Goal: Information Seeking & Learning: Find specific fact

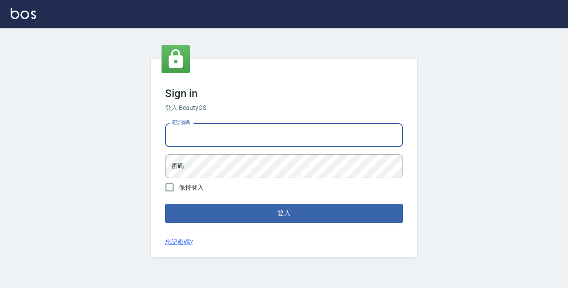
type input "0422211177"
click at [284, 213] on button "登入" at bounding box center [284, 213] width 238 height 19
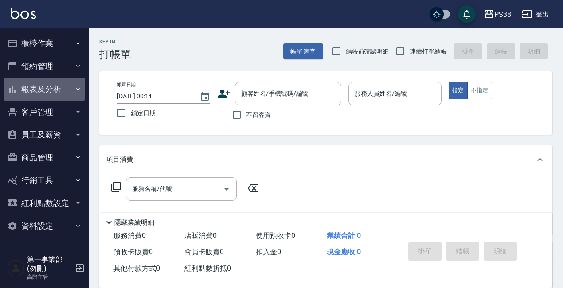
click at [46, 85] on button "報表及分析" at bounding box center [45, 89] width 82 height 23
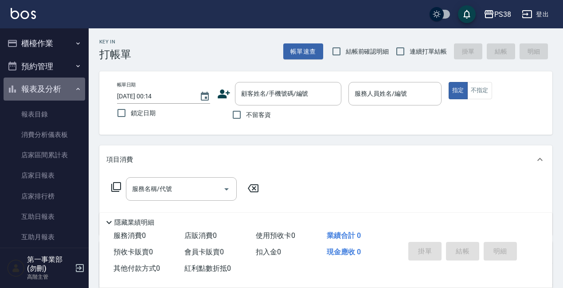
click at [45, 85] on button "報表及分析" at bounding box center [45, 89] width 82 height 23
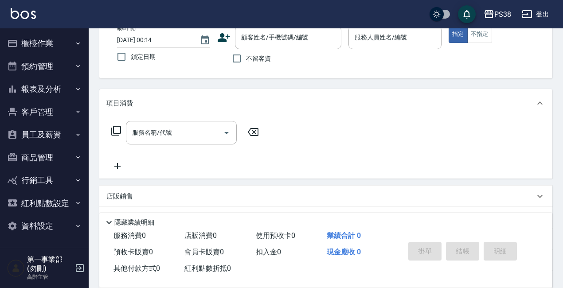
scroll to position [58, 0]
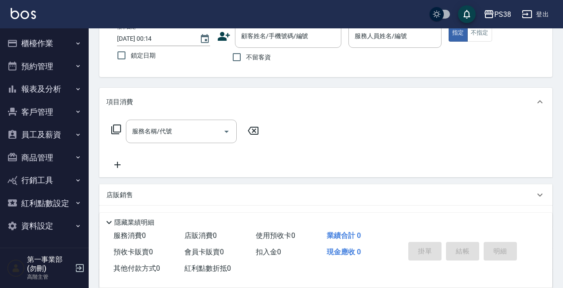
click at [68, 138] on button "員工及薪資" at bounding box center [45, 134] width 82 height 23
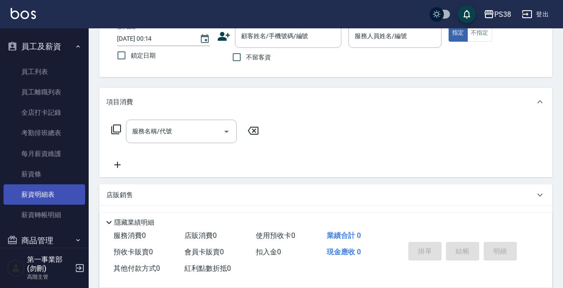
scroll to position [89, 0]
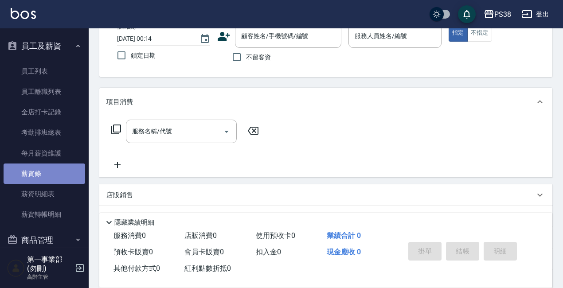
click at [57, 178] on link "薪資條" at bounding box center [45, 174] width 82 height 20
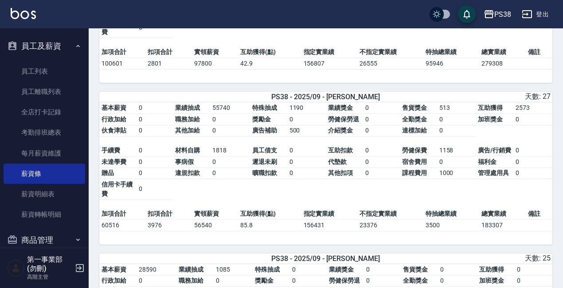
scroll to position [507, 0]
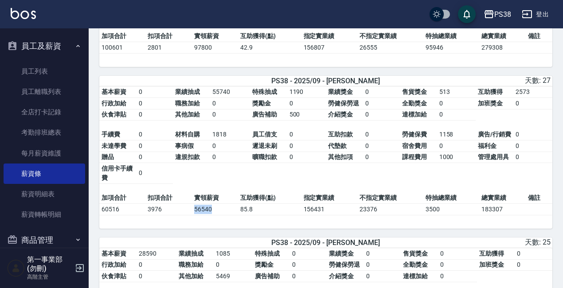
drag, startPoint x: 193, startPoint y: 215, endPoint x: 217, endPoint y: 216, distance: 24.4
click at [217, 215] on td "56540" at bounding box center [215, 210] width 46 height 12
copy td "56540"
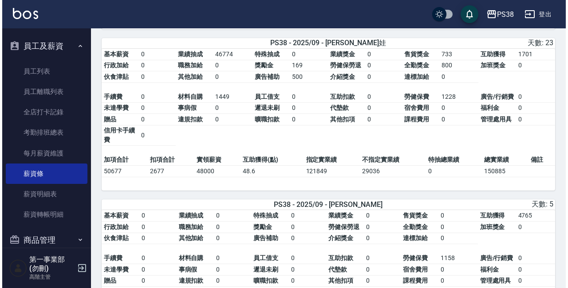
scroll to position [1363, 0]
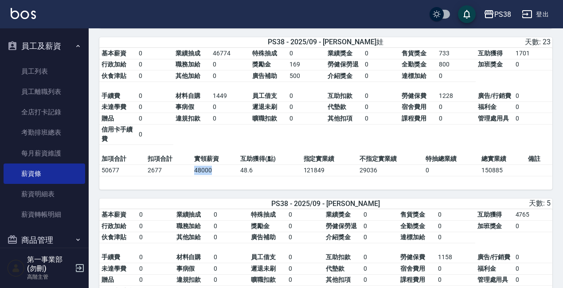
drag, startPoint x: 192, startPoint y: 182, endPoint x: 219, endPoint y: 184, distance: 27.6
click at [219, 176] on tr "50677 2677 48000 48.6 121849 29036 0 150885" at bounding box center [325, 171] width 453 height 12
click at [219, 176] on td "48000" at bounding box center [215, 171] width 46 height 12
drag, startPoint x: 219, startPoint y: 184, endPoint x: 193, endPoint y: 184, distance: 26.2
click at [193, 176] on td "48000" at bounding box center [215, 171] width 46 height 12
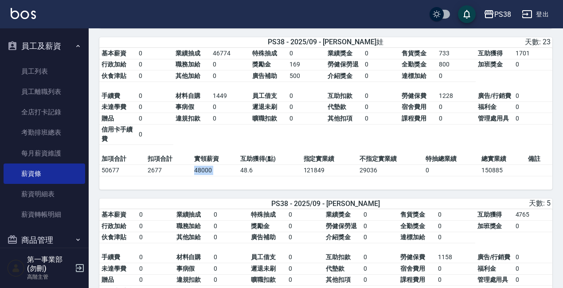
copy td "48000"
click at [501, 17] on div "PS38" at bounding box center [502, 14] width 17 height 11
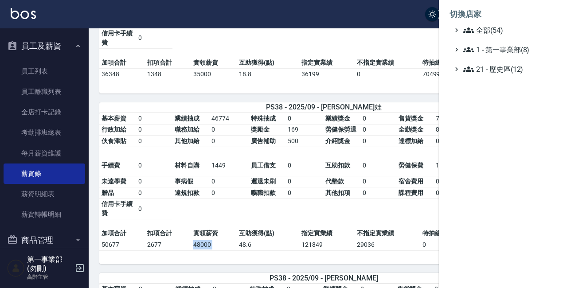
click at [501, 17] on div at bounding box center [281, 144] width 563 height 288
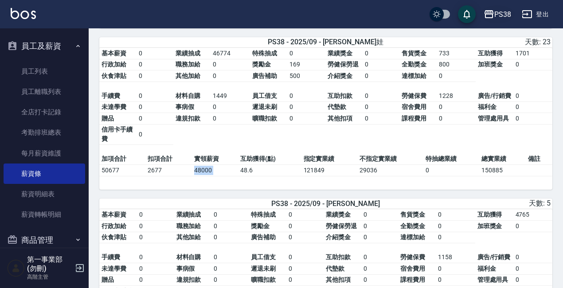
click at [497, 17] on div "PS38" at bounding box center [502, 14] width 17 height 11
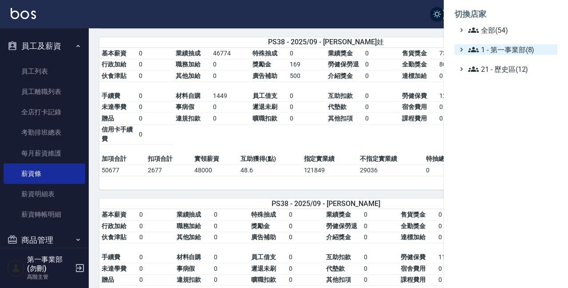
drag, startPoint x: 500, startPoint y: 43, endPoint x: 503, endPoint y: 46, distance: 5.0
click at [500, 43] on ul "全部(54) 1 - 第一事業部(8) 21 - 歷史區(12)" at bounding box center [505, 50] width 103 height 50
click at [503, 47] on span "1 - 第一事業部(8)" at bounding box center [511, 49] width 86 height 11
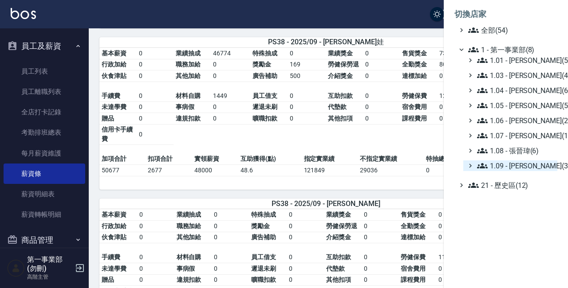
click at [528, 163] on span "1.09 - [PERSON_NAME](3)" at bounding box center [515, 166] width 77 height 11
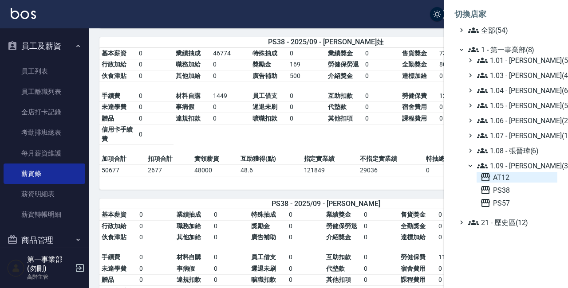
click at [521, 174] on span "AT12" at bounding box center [517, 177] width 74 height 11
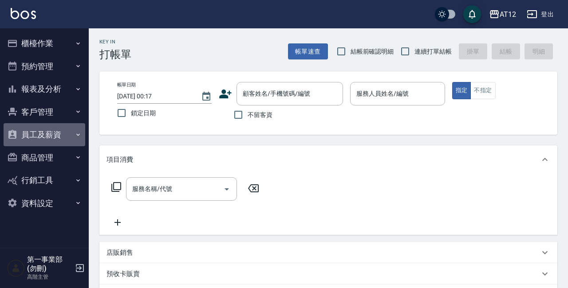
click at [63, 141] on button "員工及薪資" at bounding box center [45, 134] width 82 height 23
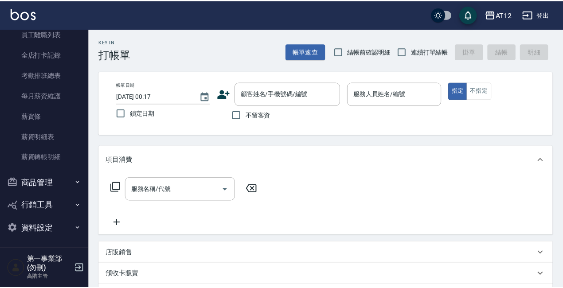
scroll to position [146, 0]
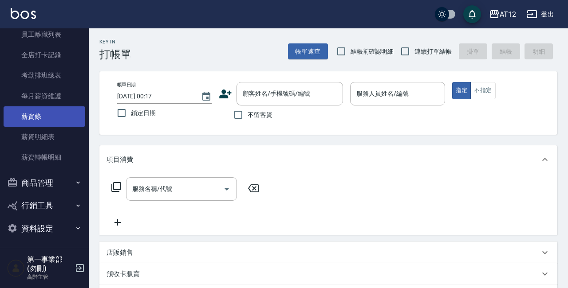
click at [54, 116] on link "薪資條" at bounding box center [45, 116] width 82 height 20
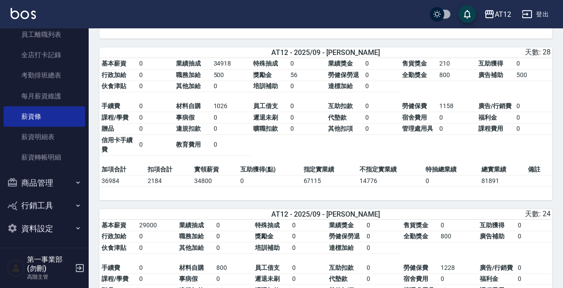
scroll to position [866, 0]
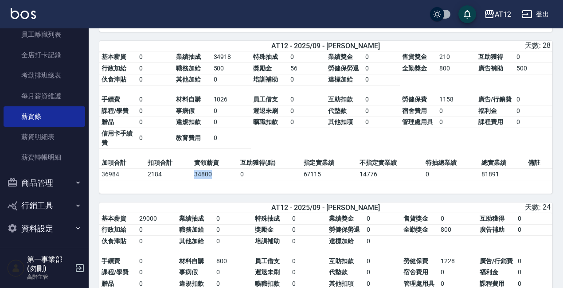
drag, startPoint x: 192, startPoint y: 200, endPoint x: 214, endPoint y: 202, distance: 22.3
click at [214, 180] on tr "36984 2184 34800 0 67115 14776 0 81891" at bounding box center [325, 174] width 453 height 12
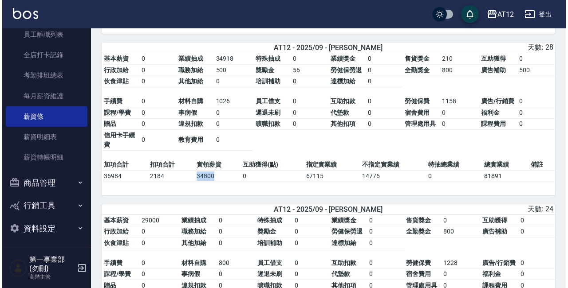
scroll to position [862, 0]
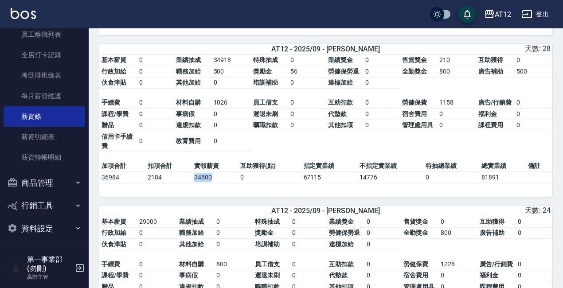
click at [214, 183] on td "34800" at bounding box center [215, 178] width 46 height 12
drag, startPoint x: 214, startPoint y: 203, endPoint x: 195, endPoint y: 203, distance: 19.1
click at [194, 183] on td "34800" at bounding box center [215, 178] width 46 height 12
copy td "34800"
click at [496, 15] on div "AT12" at bounding box center [503, 14] width 16 height 11
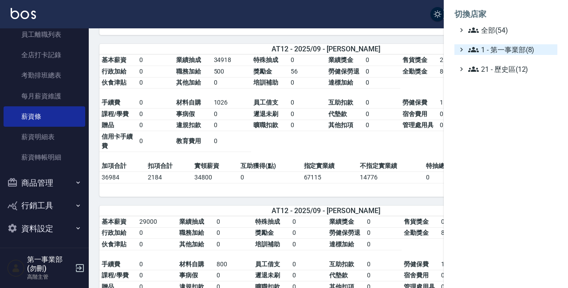
click at [504, 47] on span "1 - 第一事業部(8)" at bounding box center [511, 49] width 86 height 11
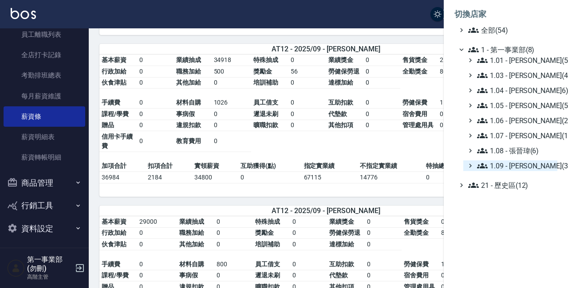
click at [529, 167] on span "1.09 - [PERSON_NAME](3)" at bounding box center [515, 166] width 77 height 11
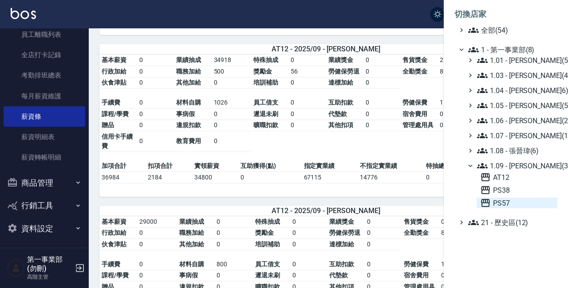
click at [509, 205] on span "PS57" at bounding box center [517, 203] width 74 height 11
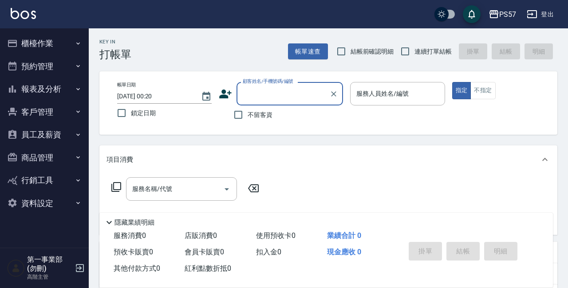
click at [54, 43] on button "櫃檯作業" at bounding box center [45, 43] width 82 height 23
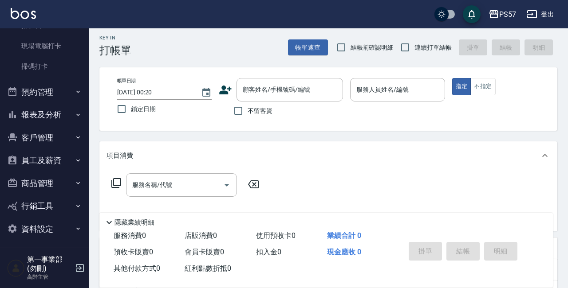
scroll to position [4, 0]
click at [63, 161] on button "員工及薪資" at bounding box center [45, 160] width 82 height 23
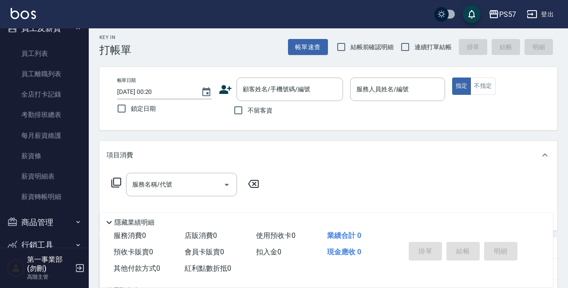
scroll to position [373, 0]
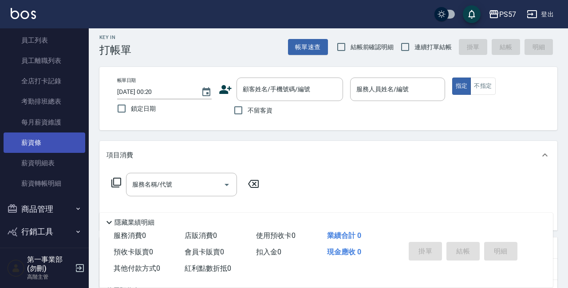
click at [60, 143] on link "薪資條" at bounding box center [45, 143] width 82 height 20
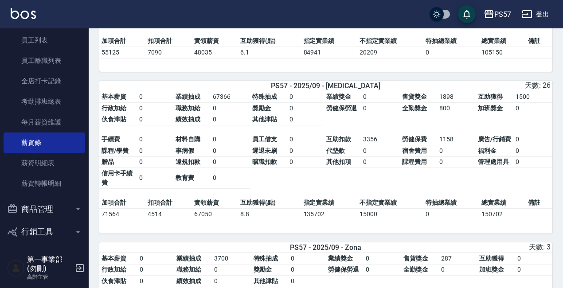
scroll to position [180, 0]
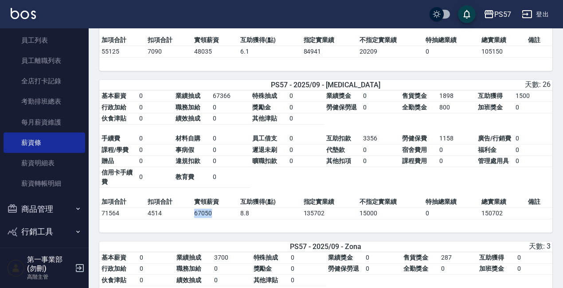
drag, startPoint x: 192, startPoint y: 217, endPoint x: 216, endPoint y: 219, distance: 24.9
click at [216, 219] on tr "71564 4514 67050 8.8 135702 15000 0 150702" at bounding box center [325, 214] width 453 height 12
drag, startPoint x: 216, startPoint y: 219, endPoint x: 202, endPoint y: 217, distance: 14.3
click at [216, 219] on td "67050" at bounding box center [215, 214] width 46 height 12
drag, startPoint x: 194, startPoint y: 216, endPoint x: 215, endPoint y: 219, distance: 20.5
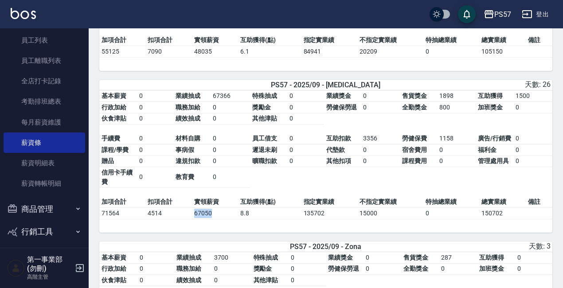
click at [215, 219] on td "67050" at bounding box center [215, 214] width 46 height 12
copy td "67050"
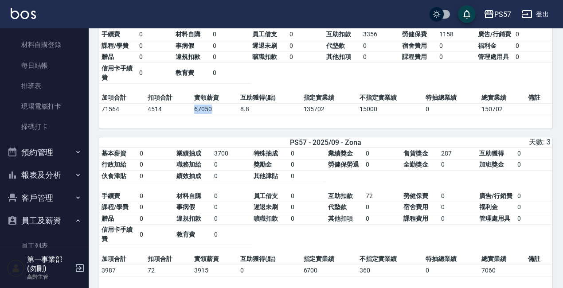
scroll to position [285, 0]
click at [67, 172] on button "報表及分析" at bounding box center [45, 175] width 82 height 23
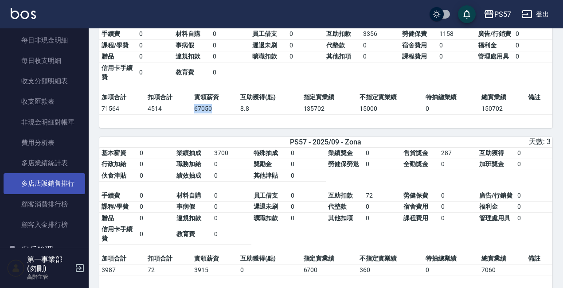
scroll to position [1027, 0]
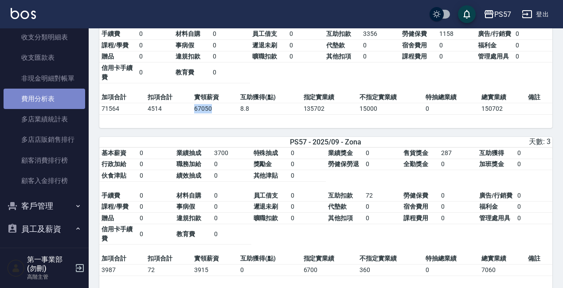
click at [59, 95] on link "費用分析表" at bounding box center [45, 99] width 82 height 20
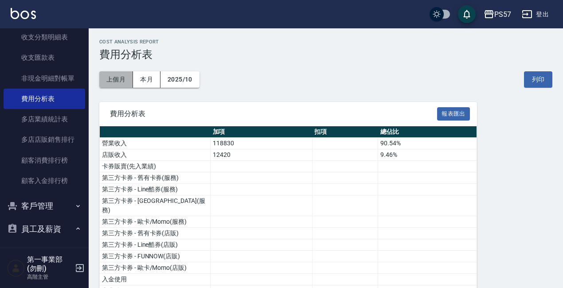
click at [121, 80] on button "上個月" at bounding box center [116, 79] width 34 height 16
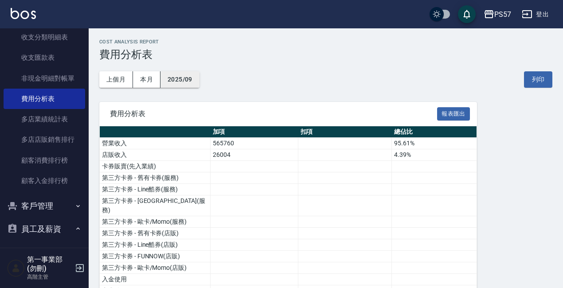
click at [179, 82] on button "2025/09" at bounding box center [180, 79] width 39 height 16
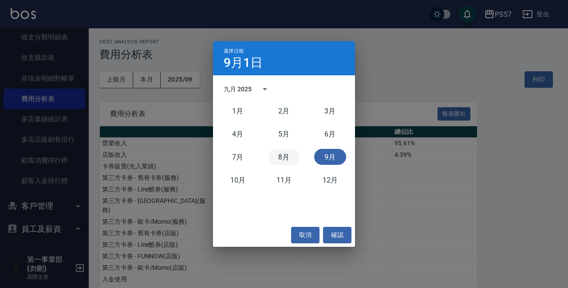
click at [282, 157] on button "8月" at bounding box center [284, 157] width 32 height 16
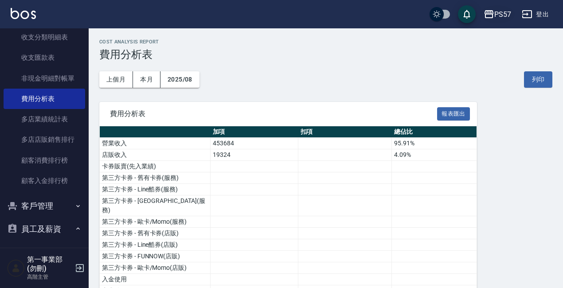
click at [497, 13] on div "PS57" at bounding box center [502, 14] width 17 height 11
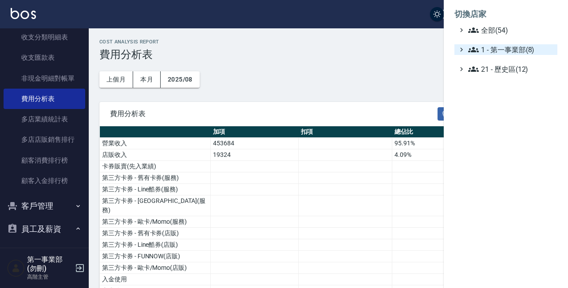
click at [497, 47] on span "1 - 第一事業部(8)" at bounding box center [511, 49] width 86 height 11
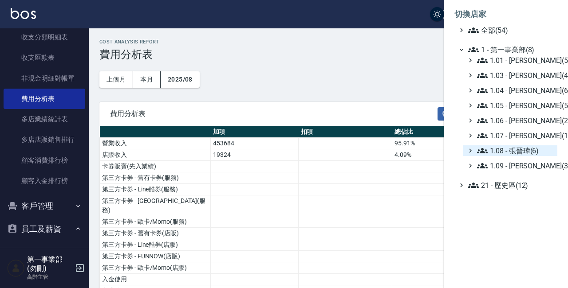
click at [522, 148] on span "1.08 - 張晉瑋(6)" at bounding box center [515, 150] width 77 height 11
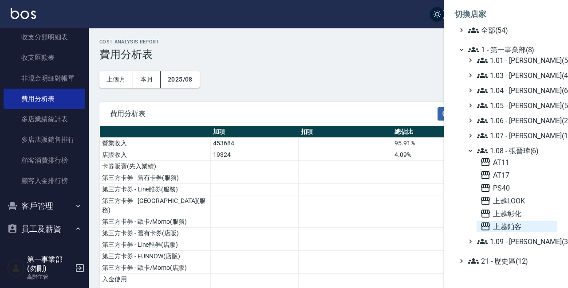
click at [517, 223] on span "上越鉑客" at bounding box center [517, 226] width 74 height 11
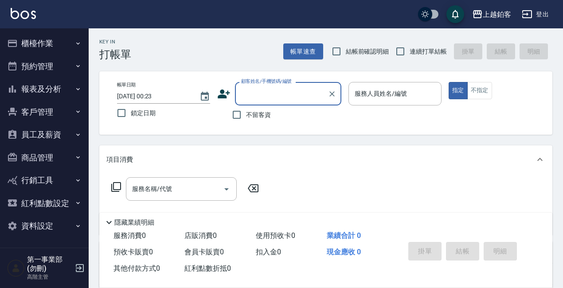
click at [73, 130] on button "員工及薪資" at bounding box center [45, 134] width 82 height 23
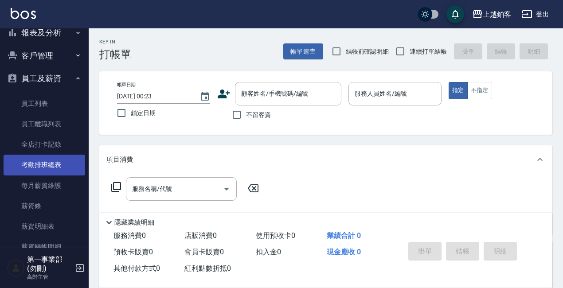
scroll to position [80, 0]
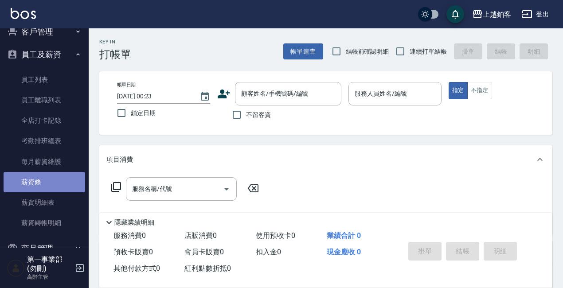
click at [60, 178] on link "薪資條" at bounding box center [45, 182] width 82 height 20
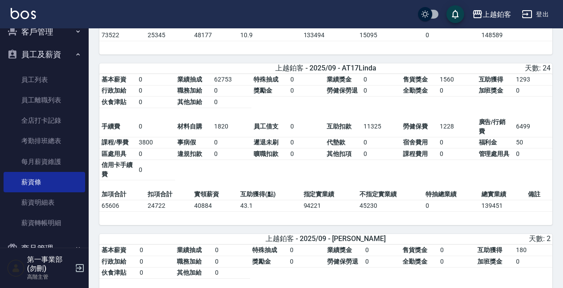
scroll to position [1347, 0]
drag, startPoint x: 193, startPoint y: 218, endPoint x: 213, endPoint y: 217, distance: 20.4
click at [213, 212] on td "40884" at bounding box center [215, 206] width 46 height 12
copy td "40884"
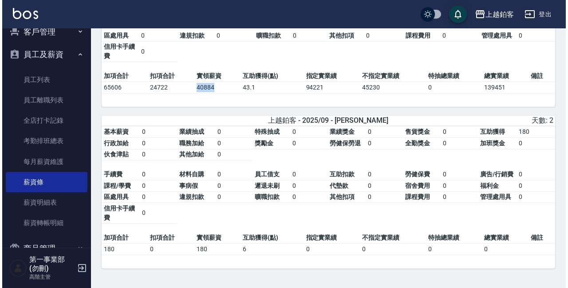
scroll to position [1478, 0]
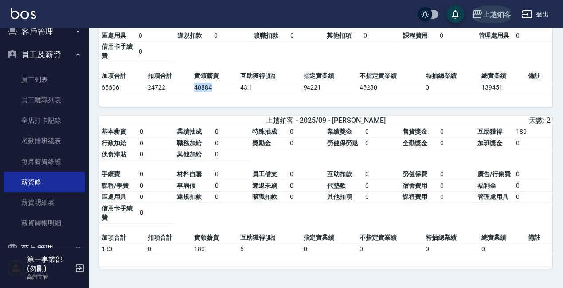
click at [493, 14] on div "上越鉑客" at bounding box center [497, 14] width 28 height 11
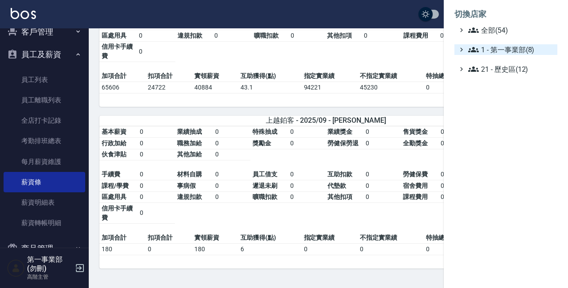
click at [503, 45] on span "1 - 第一事業部(8)" at bounding box center [511, 49] width 86 height 11
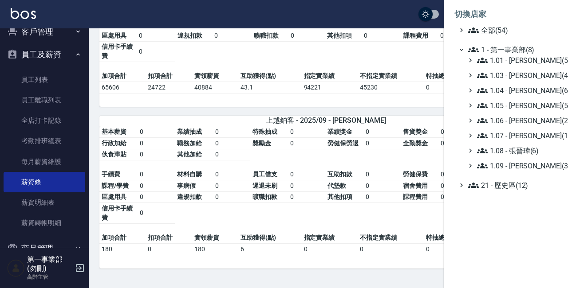
click at [523, 156] on div "1.01 - 鄭洞樂(5) 1.03 - 曾振剛(4) 1.04 - 陳敬羽(6) 1.05 - 廖厚迪(5) 1.06 - 何庭智(2) 1.07 - 蔡佳…" at bounding box center [510, 113] width 94 height 116
click at [517, 152] on span "1.08 - 張晉瑋(6)" at bounding box center [515, 150] width 77 height 11
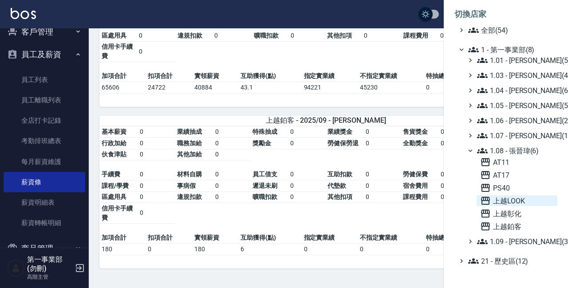
click at [517, 201] on span "上越LOOK" at bounding box center [517, 201] width 74 height 11
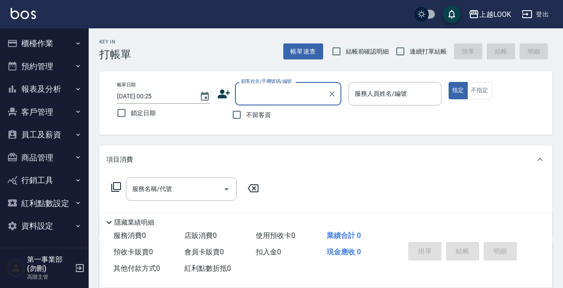
scroll to position [0, 0]
click at [70, 89] on button "報表及分析" at bounding box center [45, 89] width 82 height 23
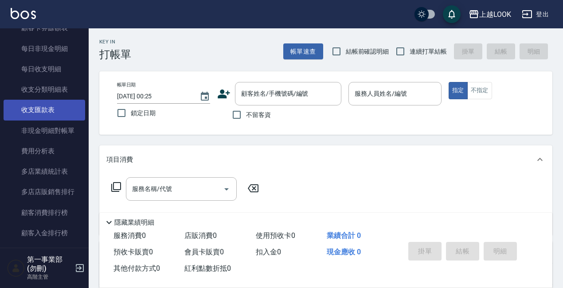
scroll to position [738, 0]
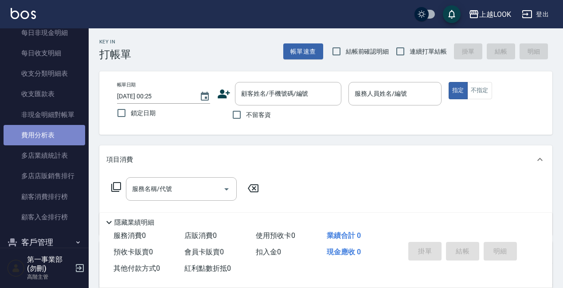
click at [51, 128] on link "費用分析表" at bounding box center [45, 135] width 82 height 20
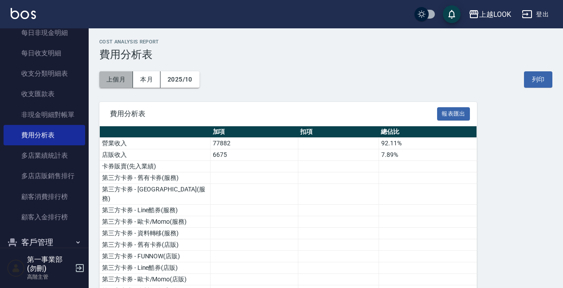
click at [130, 81] on button "上個月" at bounding box center [116, 79] width 34 height 16
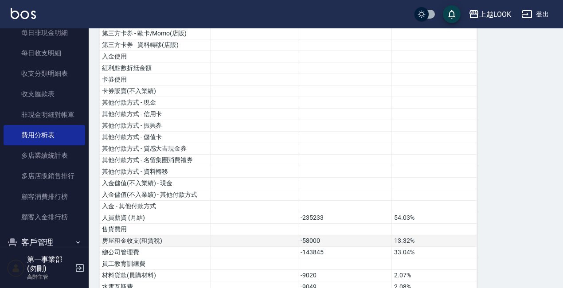
scroll to position [247, 0]
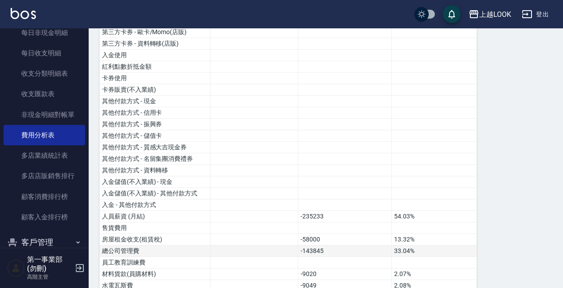
click at [347, 246] on td "-143845" at bounding box center [345, 252] width 94 height 12
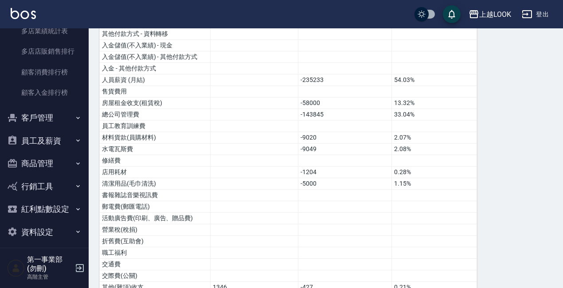
scroll to position [862, 0]
click at [57, 134] on button "員工及薪資" at bounding box center [45, 141] width 82 height 23
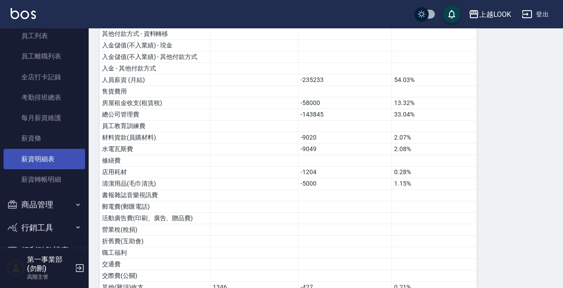
scroll to position [996, 0]
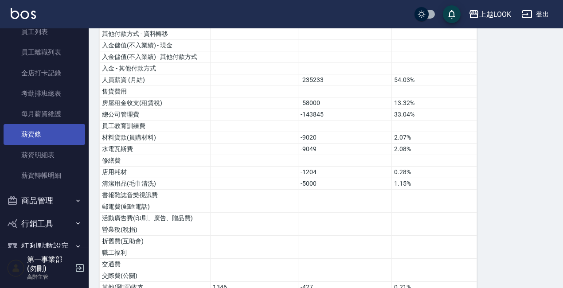
click at [57, 125] on link "薪資條" at bounding box center [45, 134] width 82 height 20
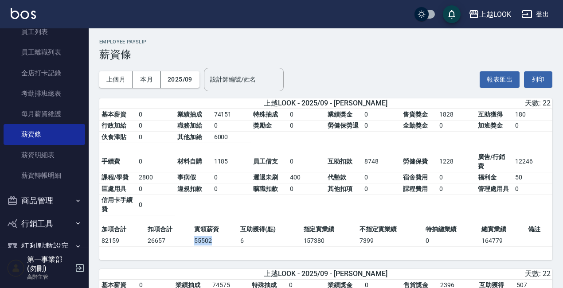
drag, startPoint x: 193, startPoint y: 242, endPoint x: 215, endPoint y: 244, distance: 22.3
click at [215, 244] on td "55502" at bounding box center [215, 241] width 46 height 12
copy td "55502"
click at [490, 16] on div "上越LOOK" at bounding box center [495, 14] width 32 height 11
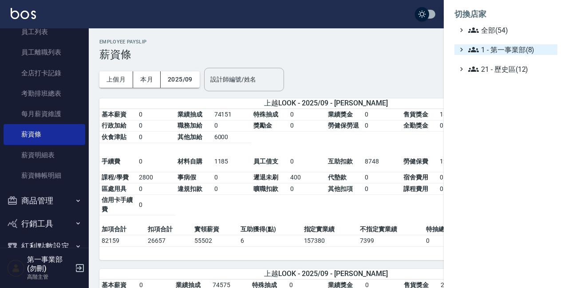
click at [515, 52] on span "1 - 第一事業部(8)" at bounding box center [511, 49] width 86 height 11
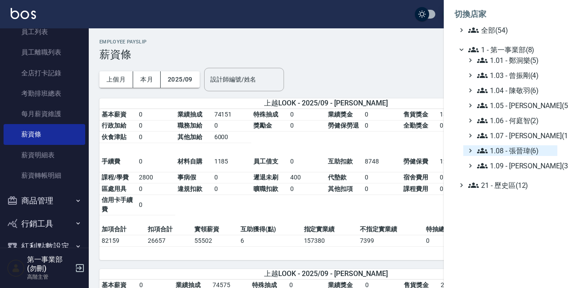
click at [525, 152] on span "1.08 - 張晉瑋(6)" at bounding box center [515, 150] width 77 height 11
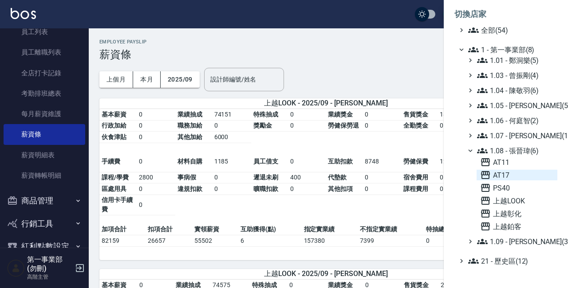
click at [520, 176] on span "AT17" at bounding box center [517, 175] width 74 height 11
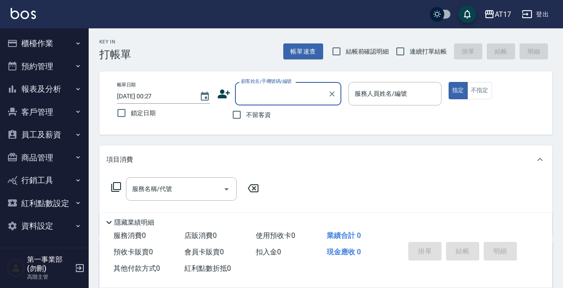
click at [64, 136] on button "員工及薪資" at bounding box center [45, 134] width 82 height 23
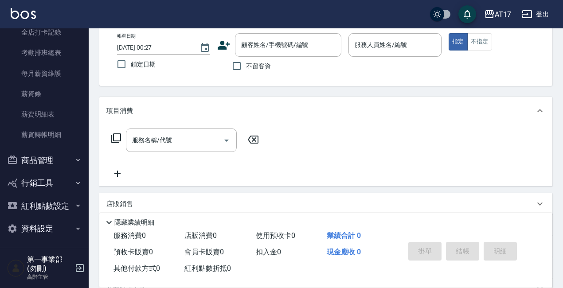
scroll to position [54, 0]
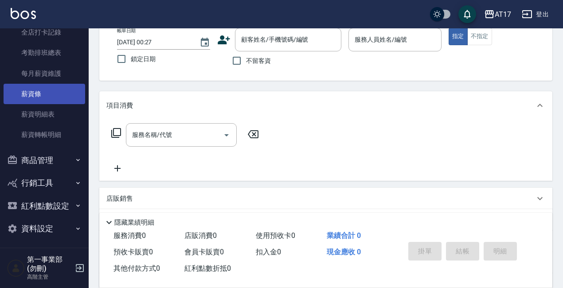
click at [50, 89] on link "薪資條" at bounding box center [45, 94] width 82 height 20
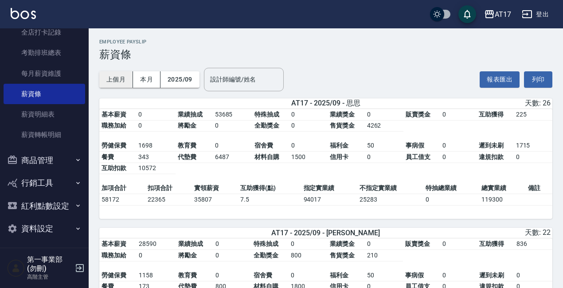
click at [109, 78] on button "上個月" at bounding box center [116, 79] width 34 height 16
drag, startPoint x: 196, startPoint y: 200, endPoint x: 213, endPoint y: 201, distance: 16.9
click at [214, 202] on td "35807" at bounding box center [215, 200] width 46 height 12
copy td "35807"
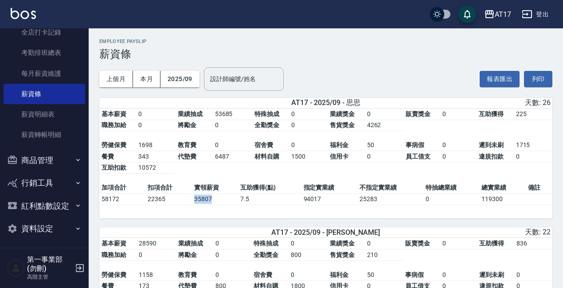
drag, startPoint x: 193, startPoint y: 200, endPoint x: 206, endPoint y: 201, distance: 12.9
click at [212, 201] on td "35807" at bounding box center [215, 200] width 46 height 12
copy td "35807"
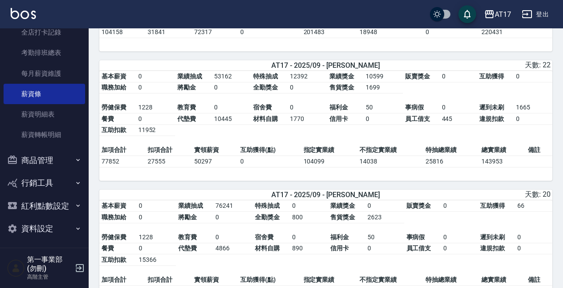
scroll to position [1127, 0]
drag, startPoint x: 191, startPoint y: 173, endPoint x: 213, endPoint y: 174, distance: 21.8
click at [213, 167] on tr "77852 27555 50297 0 104099 14038 25816 143953" at bounding box center [325, 162] width 453 height 12
click at [212, 167] on td "50297" at bounding box center [215, 162] width 46 height 12
drag, startPoint x: 195, startPoint y: 175, endPoint x: 216, endPoint y: 175, distance: 20.8
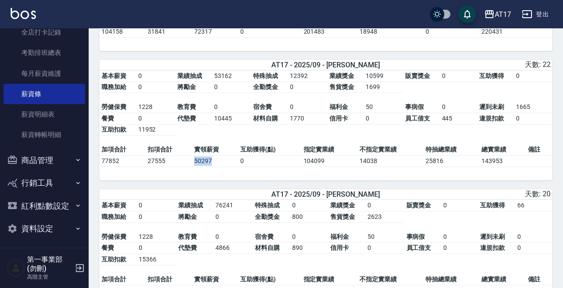
click at [212, 167] on td "50297" at bounding box center [215, 162] width 46 height 12
copy td "50297"
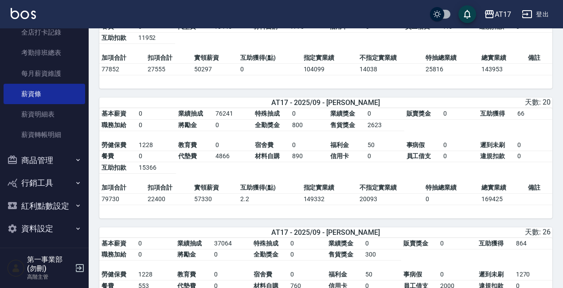
scroll to position [1220, 0]
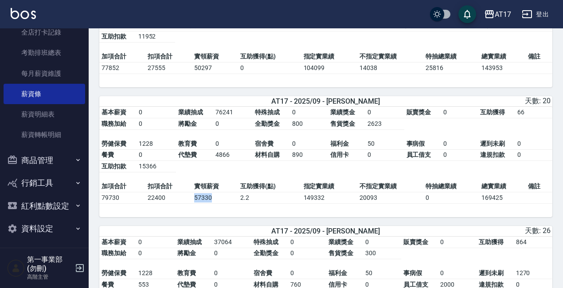
drag, startPoint x: 192, startPoint y: 213, endPoint x: 217, endPoint y: 215, distance: 24.5
click at [219, 204] on td "57330" at bounding box center [215, 198] width 46 height 12
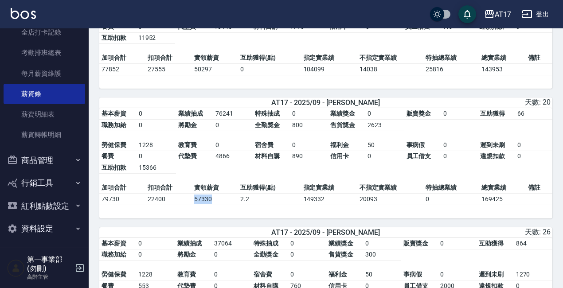
copy td "57330"
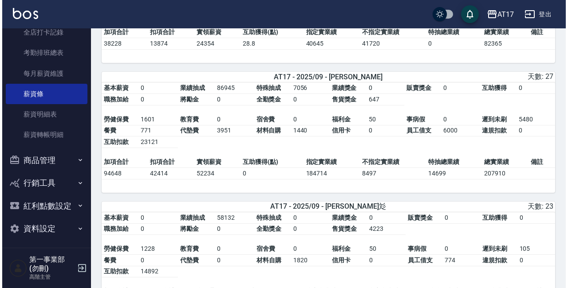
scroll to position [1506, 0]
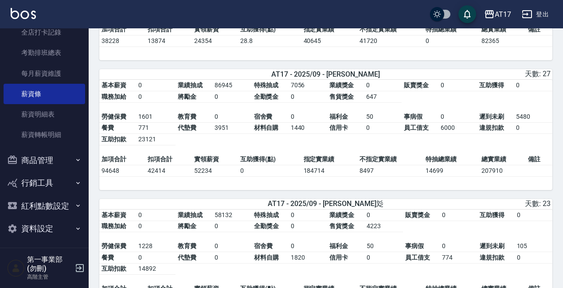
drag, startPoint x: 202, startPoint y: 188, endPoint x: 196, endPoint y: 188, distance: 6.2
click at [202, 176] on td "52234" at bounding box center [215, 171] width 46 height 12
drag, startPoint x: 194, startPoint y: 188, endPoint x: 217, endPoint y: 190, distance: 22.7
click at [218, 176] on td "52234" at bounding box center [215, 171] width 46 height 12
copy td "52234"
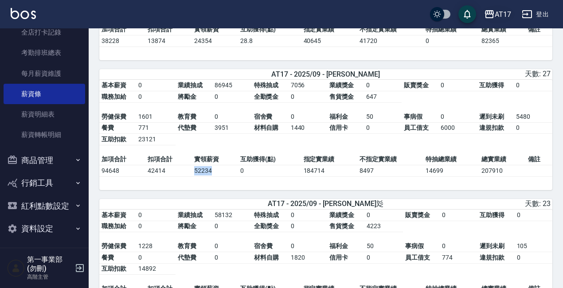
click at [500, 15] on div "AT17" at bounding box center [503, 14] width 16 height 11
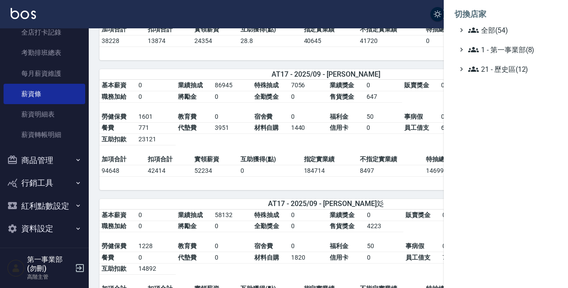
click at [502, 43] on ul "全部(54) 1 - 第一事業部(8) 21 - 歷史區(12)" at bounding box center [505, 50] width 103 height 50
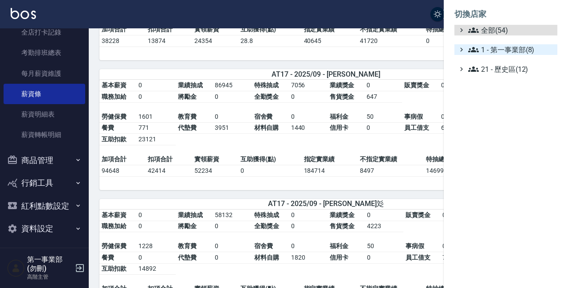
click at [502, 45] on span "1 - 第一事業部(8)" at bounding box center [511, 49] width 86 height 11
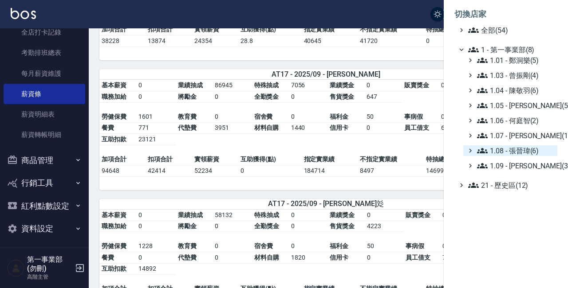
click at [528, 152] on span "1.08 - 張晉瑋(6)" at bounding box center [515, 150] width 77 height 11
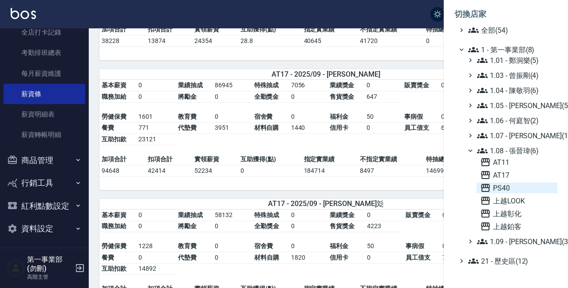
click at [511, 186] on span "PS40" at bounding box center [517, 188] width 74 height 11
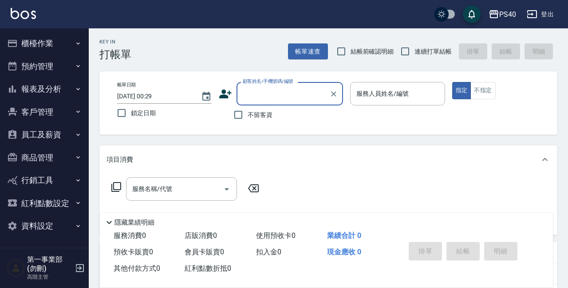
scroll to position [3, 0]
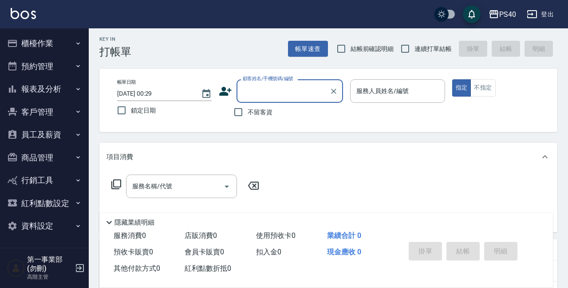
click at [76, 88] on icon "button" at bounding box center [77, 89] width 7 height 7
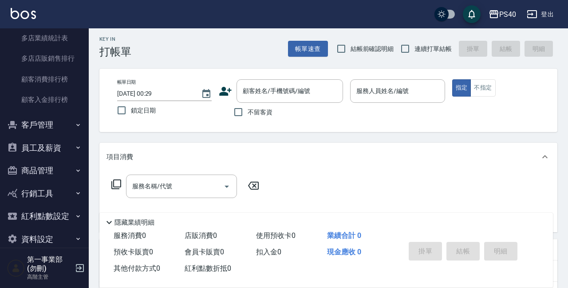
scroll to position [857, 0]
click at [53, 141] on button "員工及薪資" at bounding box center [45, 146] width 82 height 23
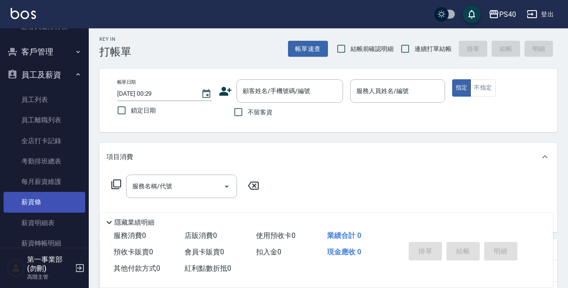
scroll to position [929, 0]
click at [64, 199] on link "薪資條" at bounding box center [45, 201] width 82 height 20
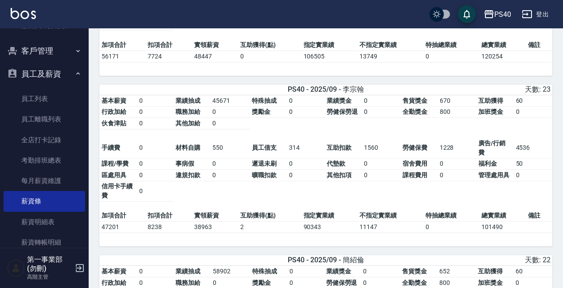
scroll to position [664, 0]
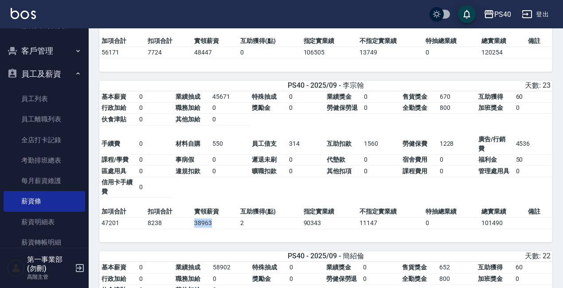
drag, startPoint x: 189, startPoint y: 230, endPoint x: 216, endPoint y: 230, distance: 27.0
click at [214, 229] on tr "47201 8238 38963 2 90343 11147 0 101490" at bounding box center [325, 224] width 453 height 12
drag, startPoint x: 216, startPoint y: 230, endPoint x: 210, endPoint y: 231, distance: 5.8
click at [216, 229] on td "38963" at bounding box center [215, 224] width 46 height 12
drag, startPoint x: 196, startPoint y: 231, endPoint x: 215, endPoint y: 230, distance: 19.5
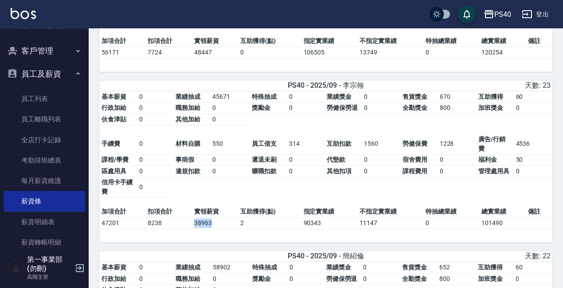
click at [215, 229] on td "38963" at bounding box center [215, 224] width 46 height 12
copy td "38963"
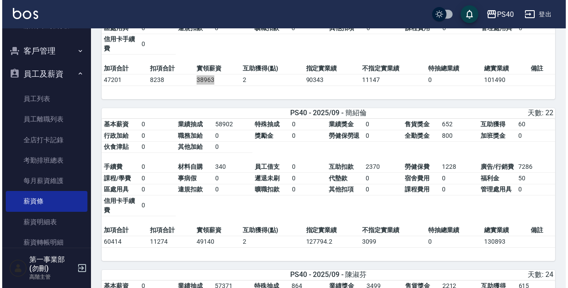
scroll to position [809, 0]
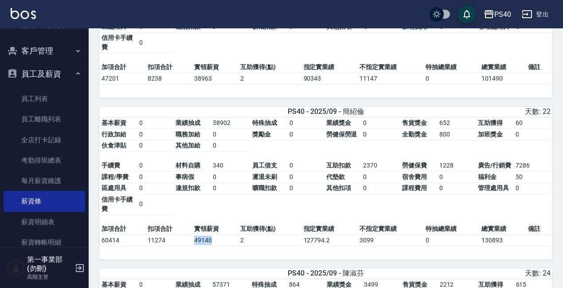
drag, startPoint x: 192, startPoint y: 248, endPoint x: 218, endPoint y: 249, distance: 26.2
click at [218, 246] on td "49140" at bounding box center [215, 241] width 46 height 12
copy td "49140"
click at [503, 16] on div "PS40" at bounding box center [502, 14] width 17 height 11
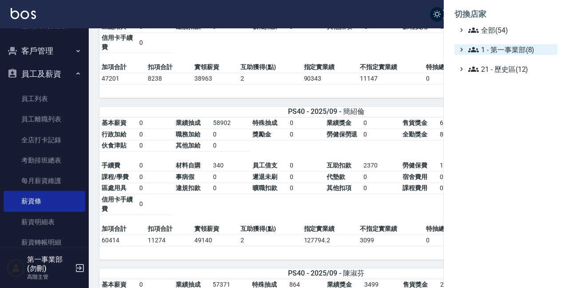
click at [522, 44] on ul "全部(54) 1 - 第一事業部(8) 21 - 歷史區(12)" at bounding box center [505, 50] width 103 height 50
click at [521, 48] on span "1 - 第一事業部(8)" at bounding box center [511, 49] width 86 height 11
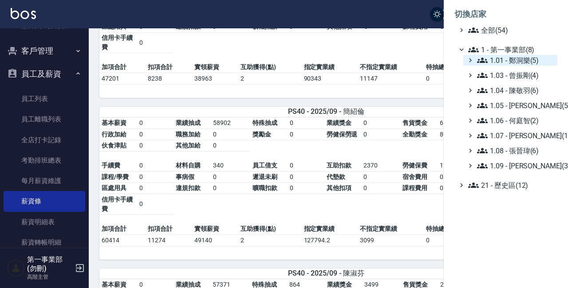
click at [475, 63] on div "1.01 - 鄭洞樂(5)" at bounding box center [514, 60] width 78 height 11
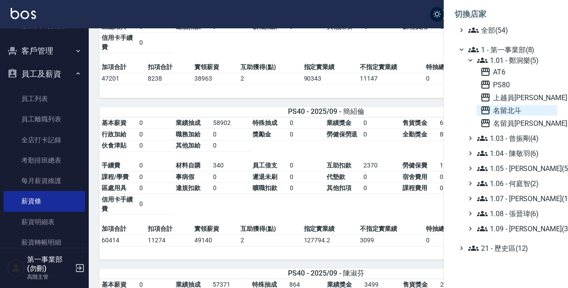
click at [519, 112] on span "名留北斗" at bounding box center [517, 110] width 74 height 11
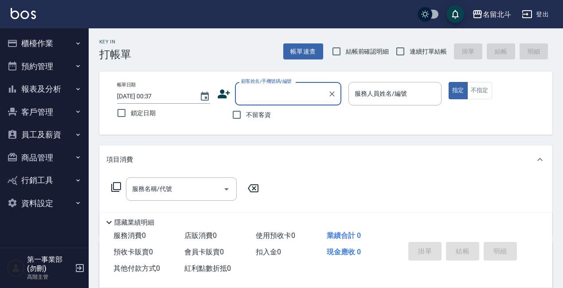
click at [70, 87] on button "報表及分析" at bounding box center [45, 89] width 82 height 23
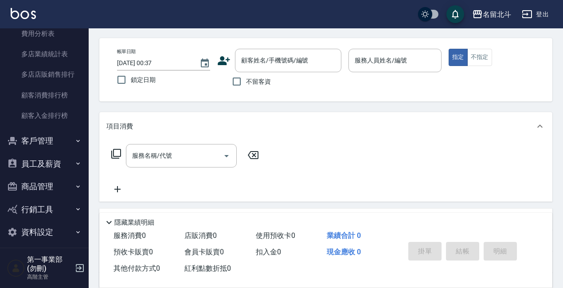
scroll to position [36, 0]
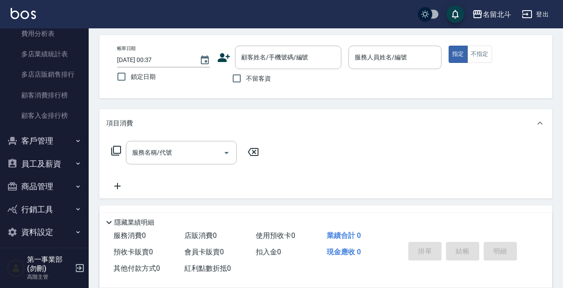
click at [61, 153] on button "員工及薪資" at bounding box center [45, 164] width 82 height 23
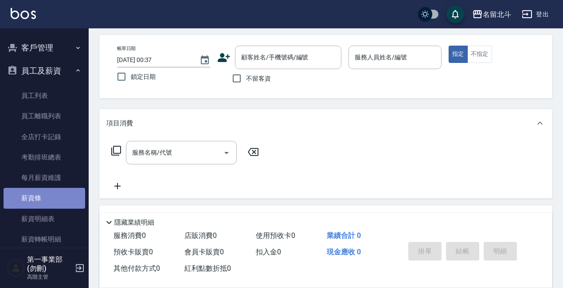
scroll to position [936, 0]
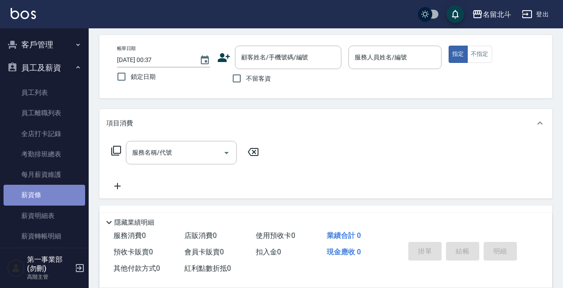
click at [58, 191] on link "薪資條" at bounding box center [45, 195] width 82 height 20
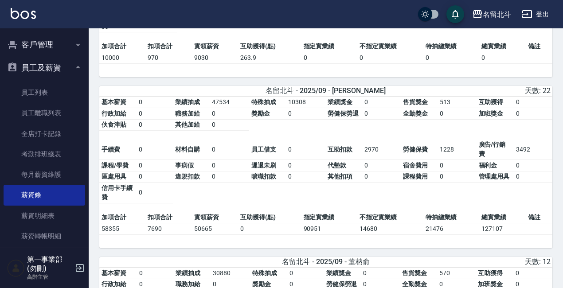
scroll to position [174, 0]
click at [198, 227] on td "50665" at bounding box center [215, 229] width 46 height 12
drag, startPoint x: 191, startPoint y: 231, endPoint x: 216, endPoint y: 233, distance: 24.9
click at [215, 233] on tr "58355 7690 50665 0 90951 14680 21476 127107" at bounding box center [325, 229] width 453 height 12
click at [216, 233] on td "50665" at bounding box center [215, 229] width 46 height 12
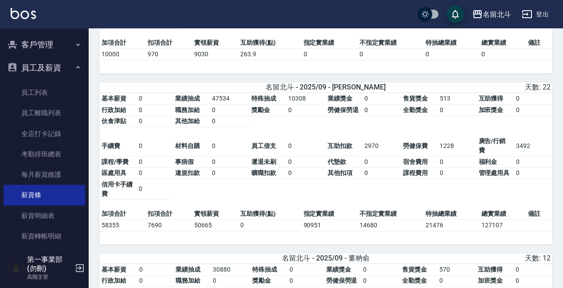
click at [215, 231] on td "50665" at bounding box center [215, 225] width 46 height 12
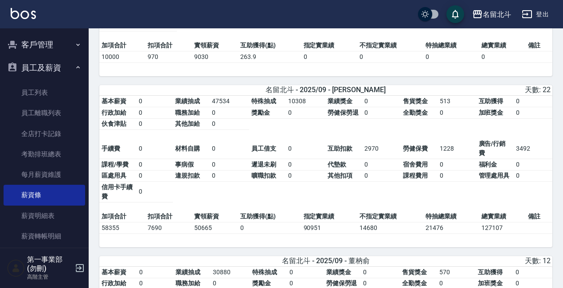
scroll to position [172, 0]
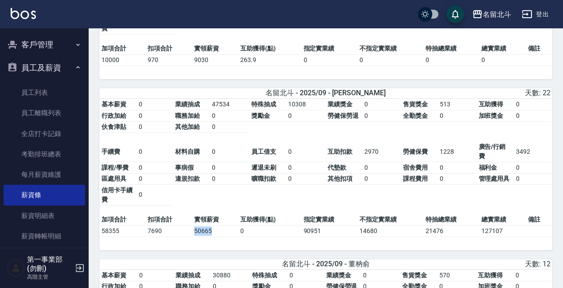
drag, startPoint x: 193, startPoint y: 233, endPoint x: 216, endPoint y: 234, distance: 23.1
click at [217, 234] on td "50665" at bounding box center [215, 231] width 46 height 12
copy td "50665"
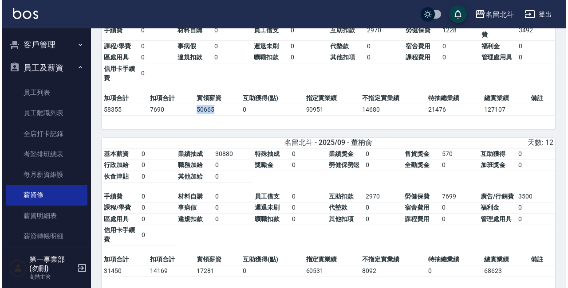
scroll to position [294, 0]
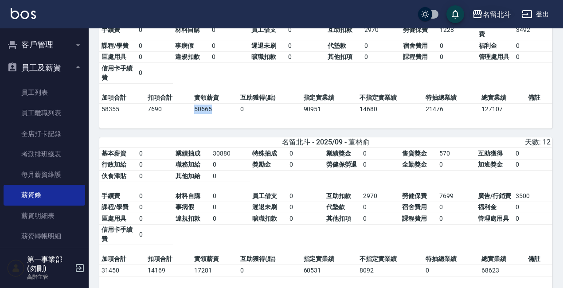
click at [497, 18] on div "名留北斗" at bounding box center [497, 14] width 28 height 11
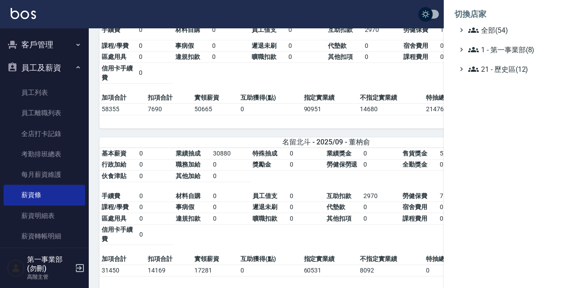
click at [411, 110] on div at bounding box center [284, 144] width 568 height 288
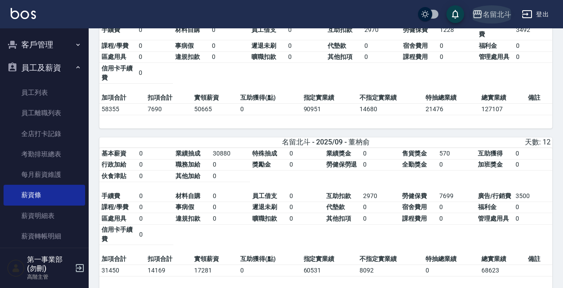
click at [481, 18] on icon "button" at bounding box center [477, 14] width 9 height 8
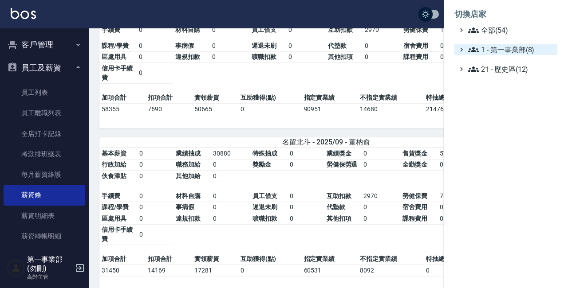
click at [497, 47] on span "1 - 第一事業部(8)" at bounding box center [511, 49] width 86 height 11
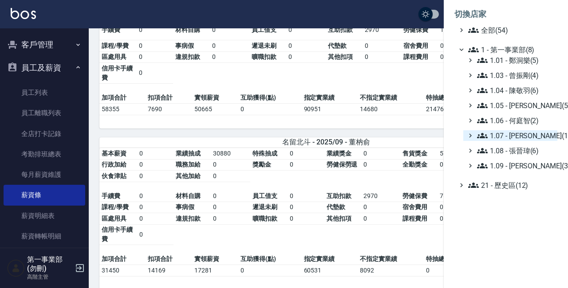
click at [534, 139] on span "1.07 - [PERSON_NAME](11)" at bounding box center [515, 135] width 77 height 11
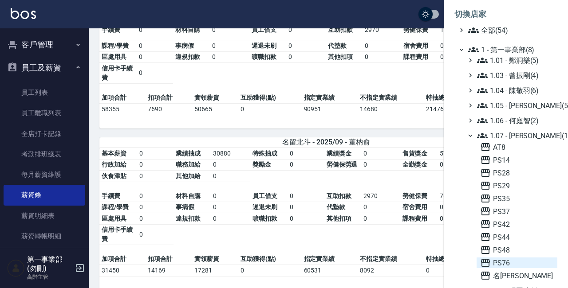
click at [509, 266] on span "PS76" at bounding box center [517, 263] width 74 height 11
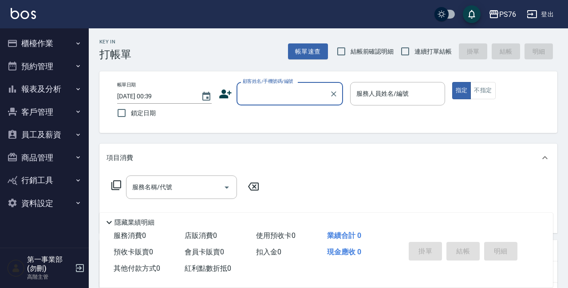
click at [64, 135] on button "員工及薪資" at bounding box center [45, 134] width 82 height 23
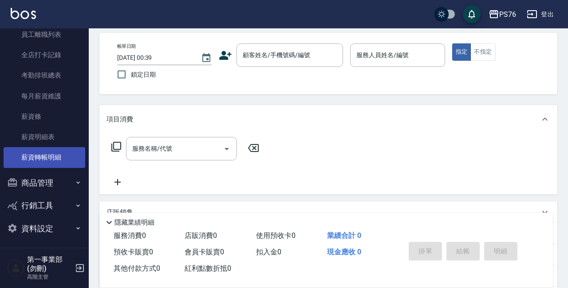
scroll to position [40, 0]
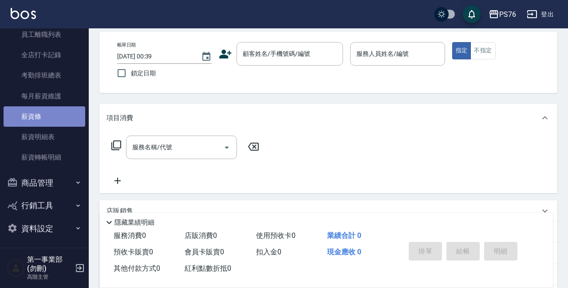
click at [57, 118] on link "薪資條" at bounding box center [45, 116] width 82 height 20
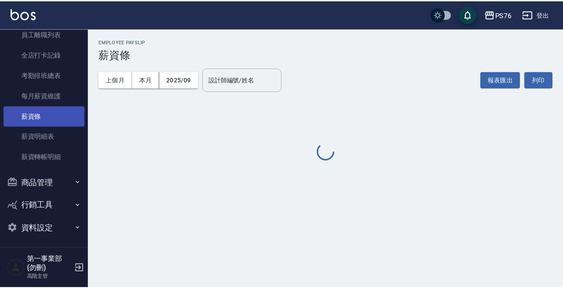
scroll to position [146, 0]
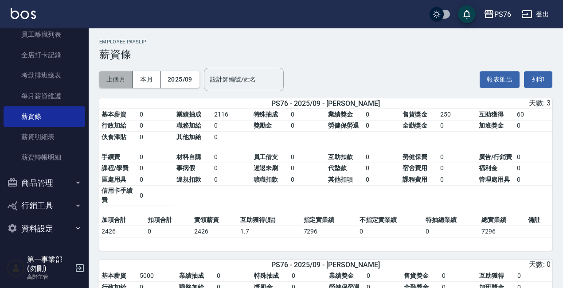
click at [121, 81] on button "上個月" at bounding box center [116, 79] width 34 height 16
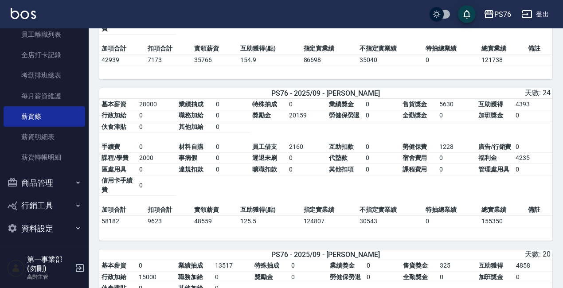
scroll to position [670, 0]
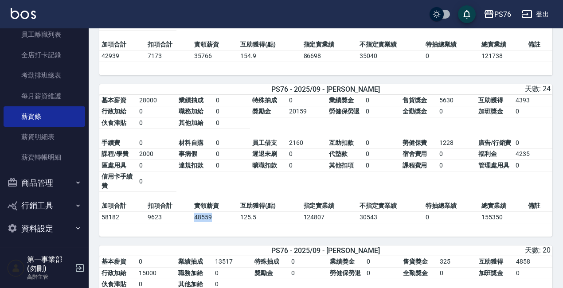
drag, startPoint x: 191, startPoint y: 232, endPoint x: 217, endPoint y: 234, distance: 26.3
click at [216, 223] on tr "58182 9623 48559 125.5 124807 30543 0 155350" at bounding box center [325, 218] width 453 height 12
click at [216, 223] on td "48559" at bounding box center [215, 218] width 46 height 12
drag, startPoint x: 218, startPoint y: 234, endPoint x: 192, endPoint y: 234, distance: 25.3
click at [192, 223] on td "48559" at bounding box center [215, 218] width 46 height 12
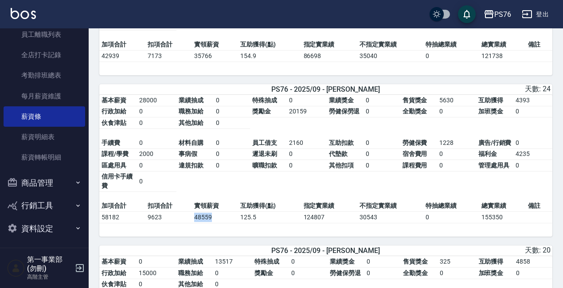
copy td "48559"
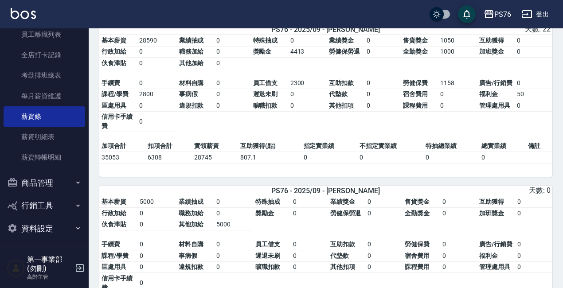
scroll to position [1390, 0]
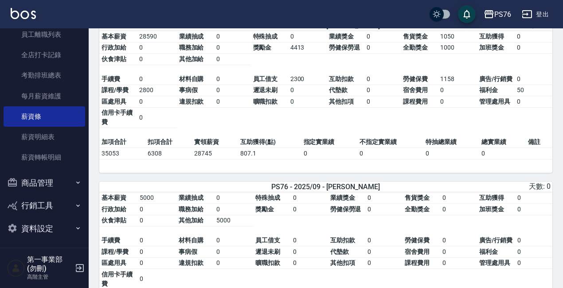
copy td "48559"
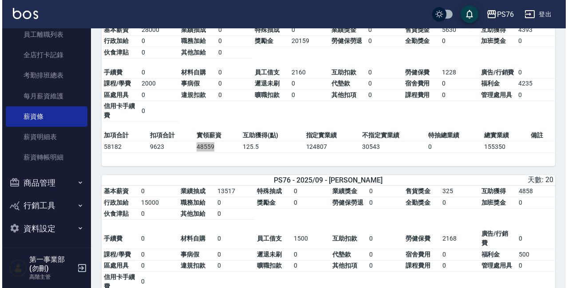
scroll to position [723, 0]
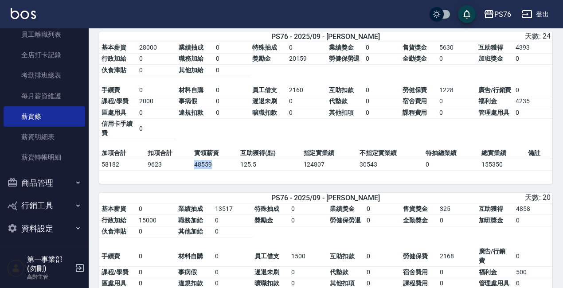
drag, startPoint x: 192, startPoint y: 179, endPoint x: 215, endPoint y: 182, distance: 23.3
click at [215, 171] on td "48559" at bounding box center [215, 165] width 46 height 12
copy td "48559"
click at [495, 12] on div "PS76" at bounding box center [502, 14] width 17 height 11
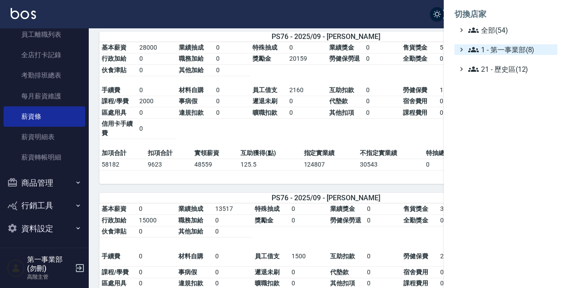
click at [517, 48] on span "1 - 第一事業部(8)" at bounding box center [511, 49] width 86 height 11
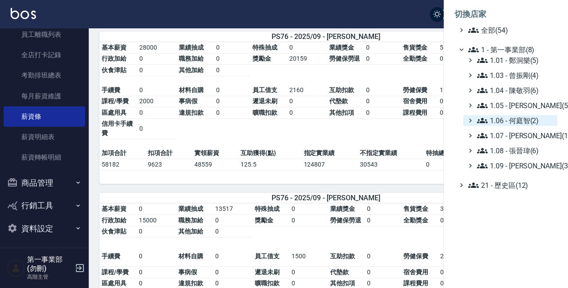
click at [531, 122] on span "1.06 - 何庭智(2)" at bounding box center [515, 120] width 77 height 11
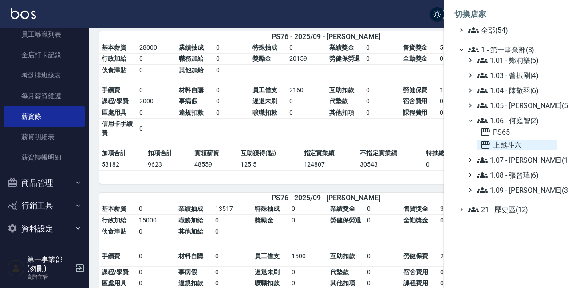
click at [526, 143] on span "上越斗六" at bounding box center [517, 145] width 74 height 11
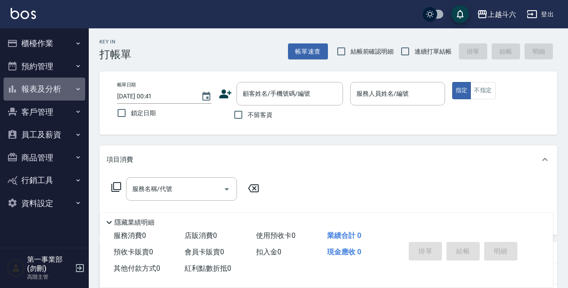
click at [69, 90] on button "報表及分析" at bounding box center [45, 89] width 82 height 23
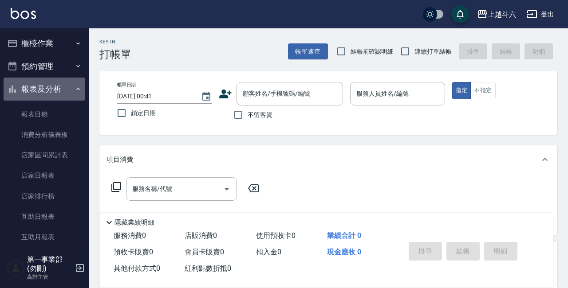
click at [59, 89] on button "報表及分析" at bounding box center [45, 89] width 82 height 23
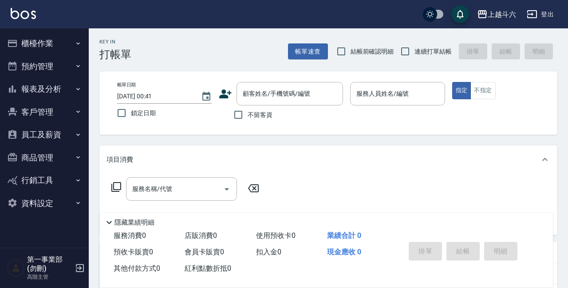
click at [65, 139] on button "員工及薪資" at bounding box center [45, 134] width 82 height 23
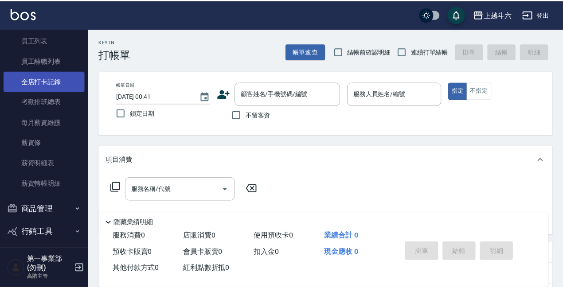
scroll to position [122, 0]
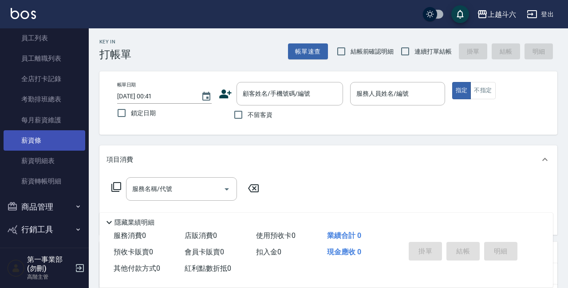
click at [58, 146] on link "薪資條" at bounding box center [45, 140] width 82 height 20
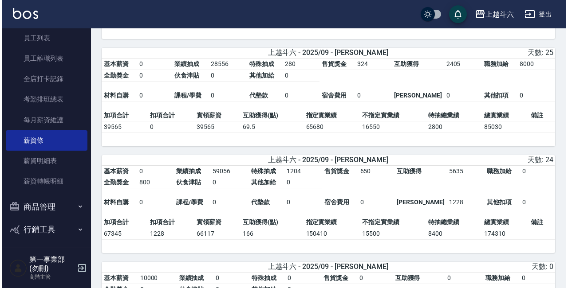
scroll to position [593, 0]
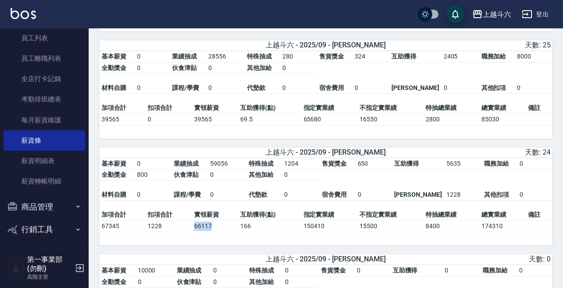
drag, startPoint x: 193, startPoint y: 235, endPoint x: 214, endPoint y: 236, distance: 20.9
click at [214, 232] on td "66117" at bounding box center [215, 227] width 46 height 12
copy td "66117"
click at [486, 13] on div "上越斗六" at bounding box center [497, 14] width 28 height 11
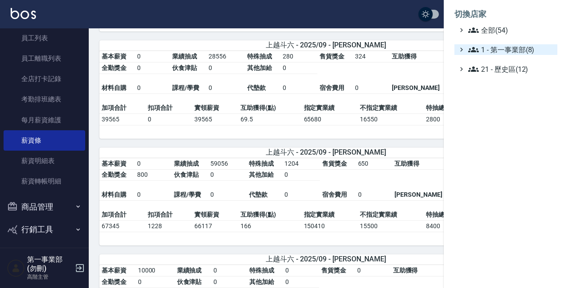
click at [508, 46] on span "1 - 第一事業部(8)" at bounding box center [511, 49] width 86 height 11
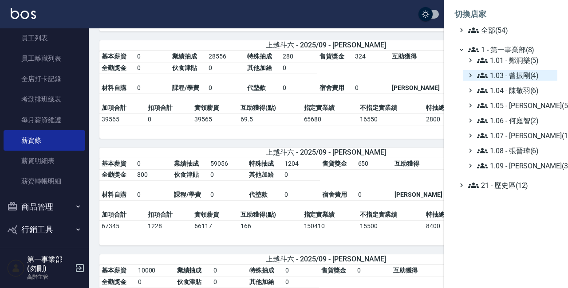
click at [521, 74] on span "1.03 - 曾振剛(4)" at bounding box center [515, 75] width 77 height 11
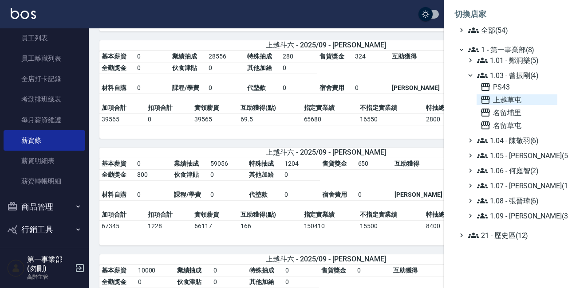
click at [533, 101] on span "上越草屯" at bounding box center [517, 99] width 74 height 11
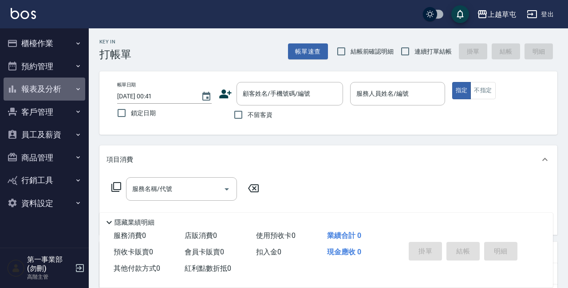
click at [57, 90] on button "報表及分析" at bounding box center [45, 89] width 82 height 23
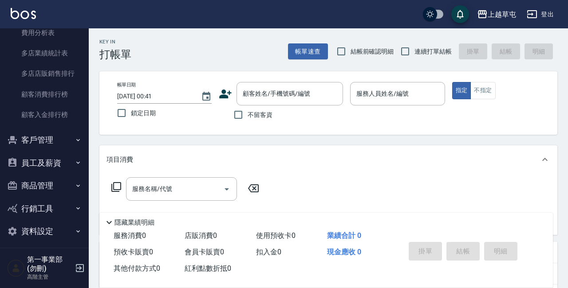
scroll to position [821, 0]
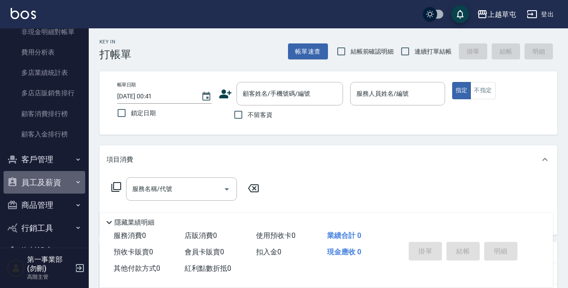
click at [58, 175] on button "員工及薪資" at bounding box center [45, 182] width 82 height 23
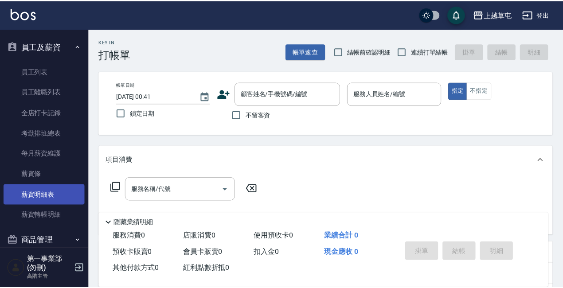
scroll to position [959, 0]
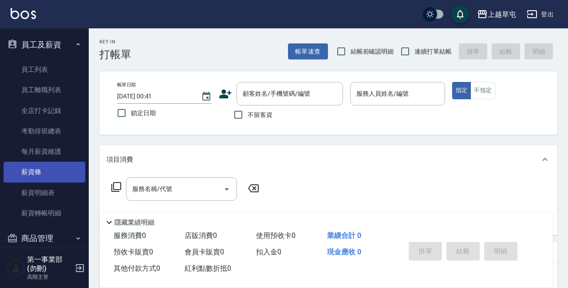
click at [49, 167] on link "薪資條" at bounding box center [45, 172] width 82 height 20
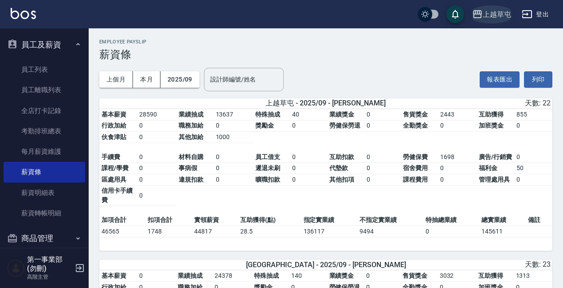
click at [479, 18] on icon "button" at bounding box center [477, 14] width 9 height 8
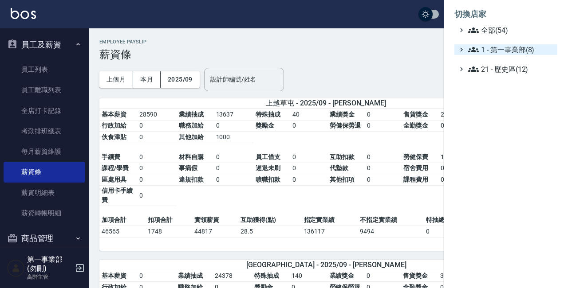
click at [494, 50] on span "1 - 第一事業部(8)" at bounding box center [511, 49] width 86 height 11
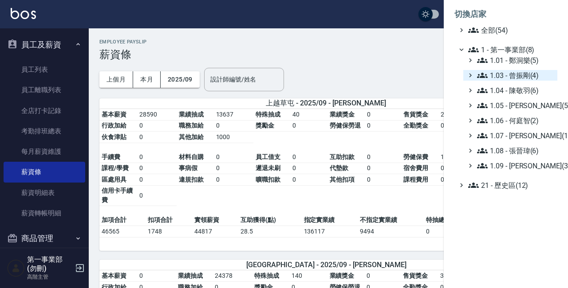
click at [528, 74] on span "1.03 - 曾振剛(4)" at bounding box center [515, 75] width 77 height 11
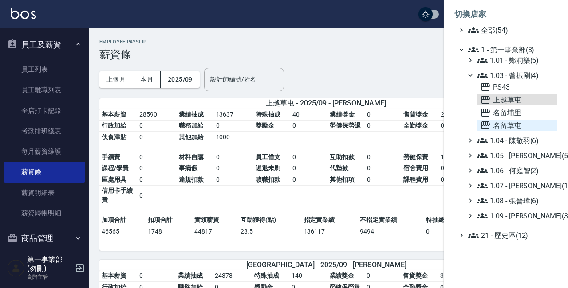
drag, startPoint x: 527, startPoint y: 102, endPoint x: 523, endPoint y: 125, distance: 23.8
click at [523, 125] on div "PS43 [GEOGRAPHIC_DATA] [GEOGRAPHIC_DATA][GEOGRAPHIC_DATA] [GEOGRAPHIC_DATA][GEO…" at bounding box center [516, 106] width 81 height 49
click at [523, 125] on span "名留草屯" at bounding box center [517, 125] width 74 height 11
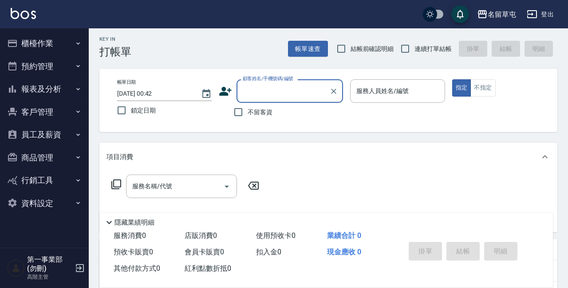
scroll to position [2, 0]
drag, startPoint x: 71, startPoint y: 85, endPoint x: 67, endPoint y: 82, distance: 4.8
click at [71, 85] on button "報表及分析" at bounding box center [45, 89] width 82 height 23
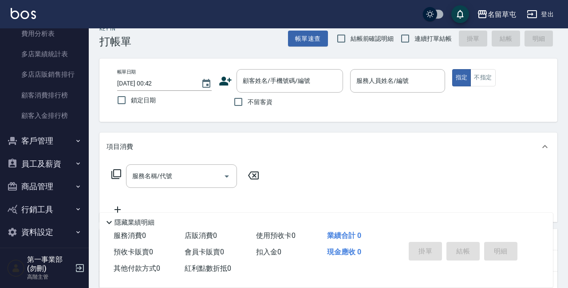
scroll to position [16, 0]
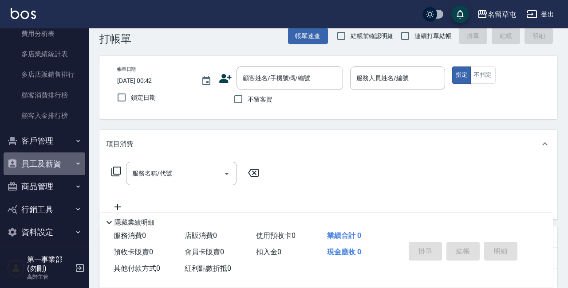
click at [62, 159] on button "員工及薪資" at bounding box center [45, 164] width 82 height 23
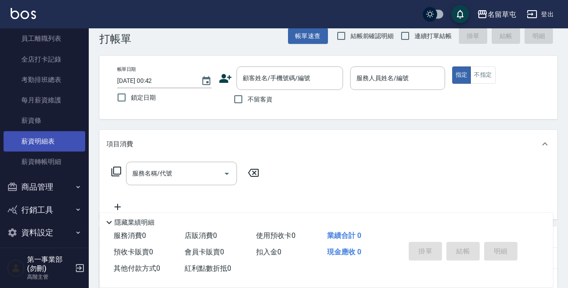
scroll to position [1010, 0]
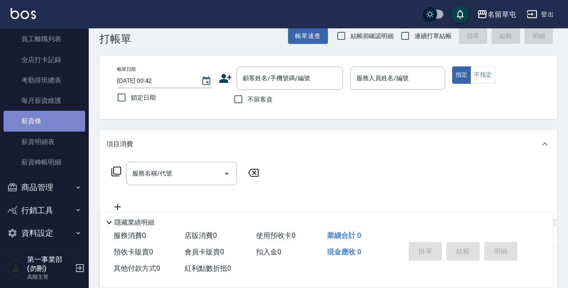
click at [47, 116] on link "薪資條" at bounding box center [45, 121] width 82 height 20
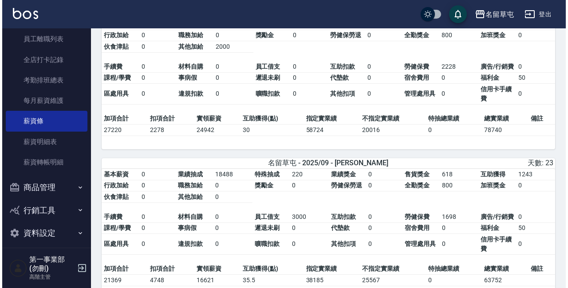
scroll to position [258, 0]
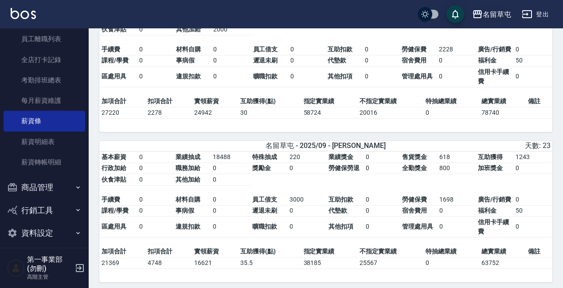
click at [493, 19] on div "名留草屯" at bounding box center [497, 14] width 28 height 11
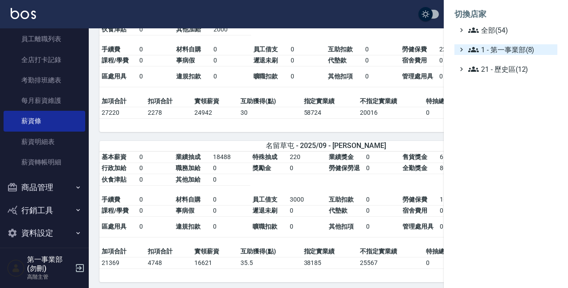
click at [519, 49] on span "1 - 第一事業部(8)" at bounding box center [511, 49] width 86 height 11
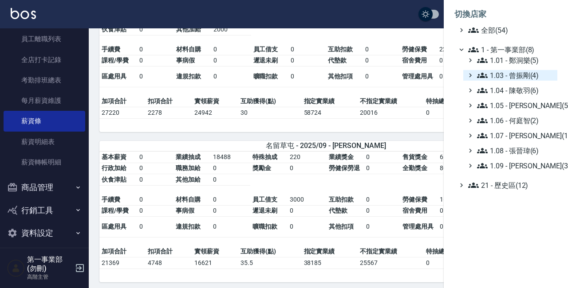
click at [521, 75] on span "1.03 - 曾振剛(4)" at bounding box center [515, 75] width 77 height 11
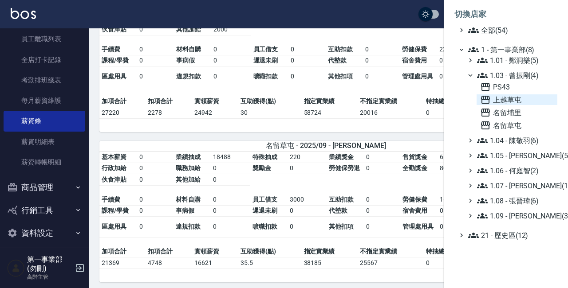
click at [523, 100] on span "上越草屯" at bounding box center [517, 99] width 74 height 11
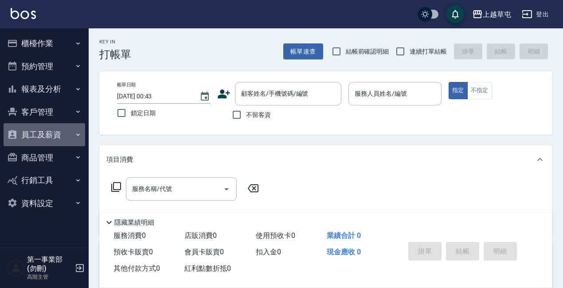
drag, startPoint x: 75, startPoint y: 133, endPoint x: 78, endPoint y: 129, distance: 5.4
click at [75, 133] on icon "button" at bounding box center [77, 134] width 7 height 7
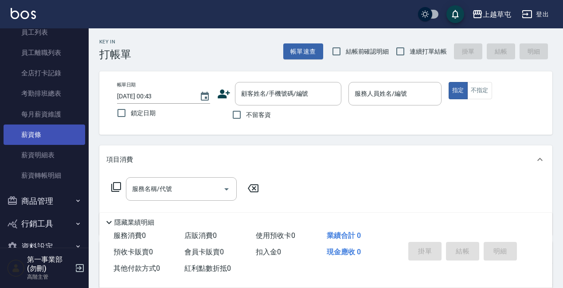
scroll to position [129, 0]
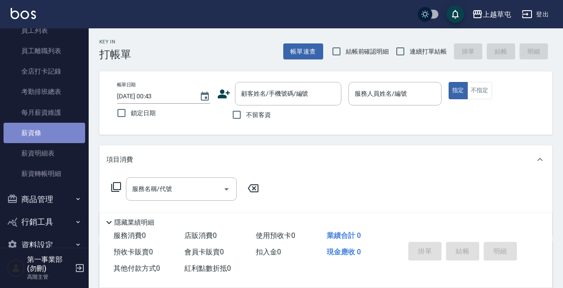
click at [63, 133] on link "薪資條" at bounding box center [45, 133] width 82 height 20
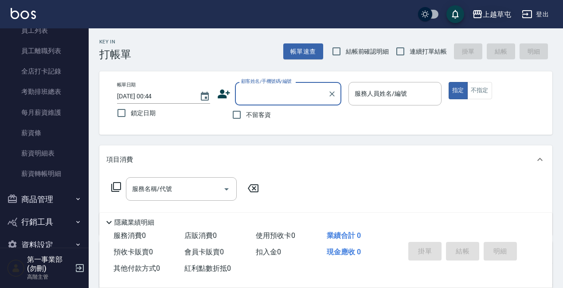
click at [483, 20] on div "上越草屯" at bounding box center [497, 14] width 28 height 11
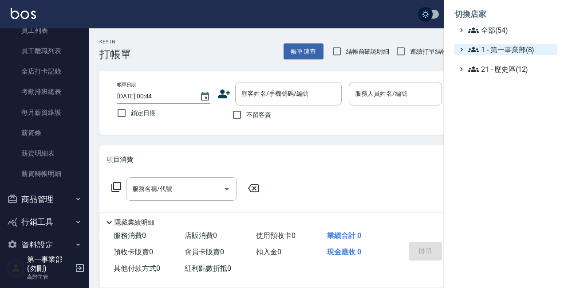
click at [501, 45] on span "1 - 第一事業部(8)" at bounding box center [511, 49] width 86 height 11
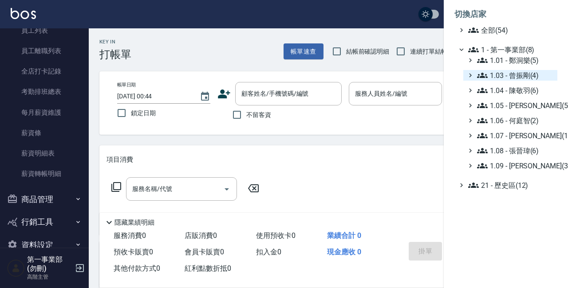
click at [525, 76] on span "1.03 - 曾振剛(4)" at bounding box center [515, 75] width 77 height 11
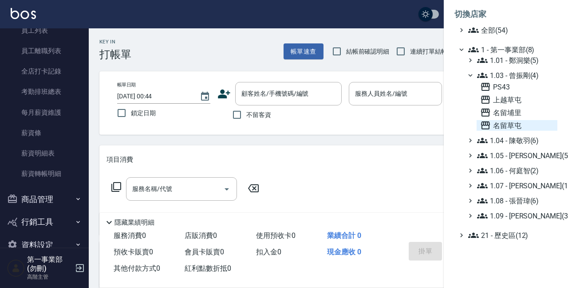
click at [510, 124] on span "名留草屯" at bounding box center [517, 125] width 74 height 11
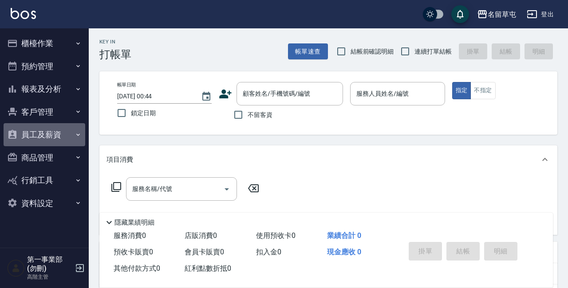
drag, startPoint x: 71, startPoint y: 132, endPoint x: 67, endPoint y: 127, distance: 6.0
click at [71, 132] on button "員工及薪資" at bounding box center [45, 134] width 82 height 23
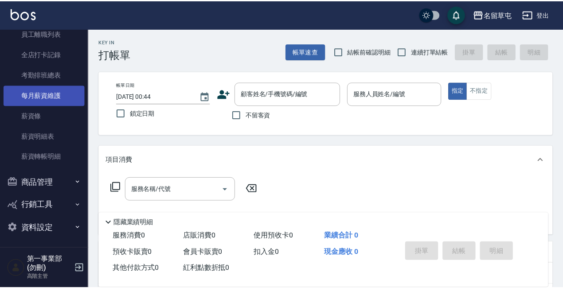
scroll to position [146, 0]
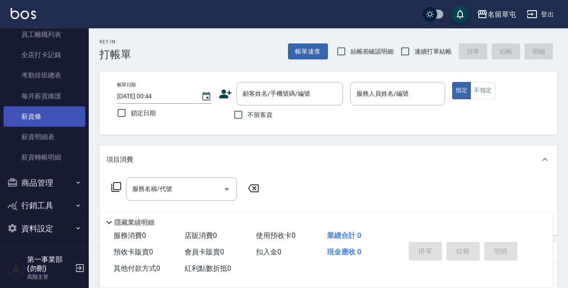
click at [40, 112] on link "薪資條" at bounding box center [45, 116] width 82 height 20
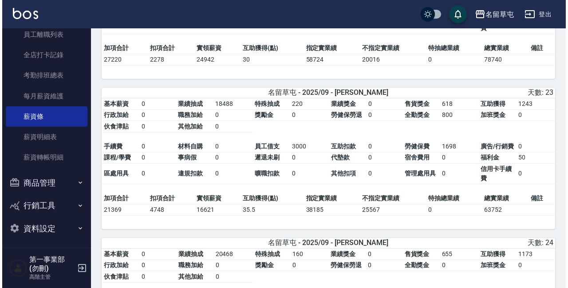
scroll to position [312, 0]
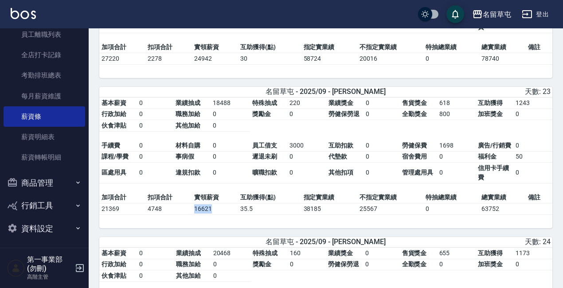
drag, startPoint x: 192, startPoint y: 213, endPoint x: 209, endPoint y: 213, distance: 16.8
click at [211, 214] on td "16621" at bounding box center [215, 209] width 46 height 12
copy td "16621"
drag, startPoint x: 140, startPoint y: 193, endPoint x: 125, endPoint y: 210, distance: 22.9
click at [139, 192] on table "基本薪資 0 業績抽成 18488 特殊抽成 220 業績獎金 0 售貨獎金 618 互助獲得 1243 行政加給 0 職務加給 0 獎勵金 0 勞健保勞退 …" at bounding box center [325, 145] width 453 height 94
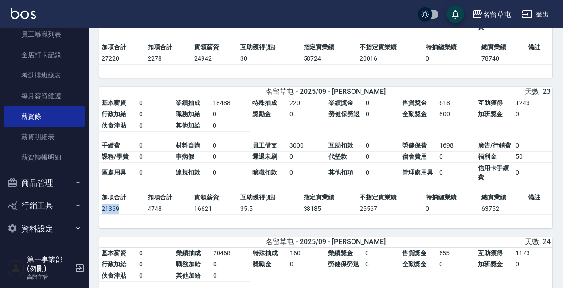
drag, startPoint x: 123, startPoint y: 211, endPoint x: 100, endPoint y: 211, distance: 23.1
click at [100, 211] on td "21369" at bounding box center [122, 209] width 46 height 12
click at [211, 204] on td "實領薪資" at bounding box center [215, 198] width 46 height 12
drag, startPoint x: 489, startPoint y: 212, endPoint x: 506, endPoint y: 212, distance: 17.7
click at [509, 213] on td "63752" at bounding box center [502, 209] width 46 height 12
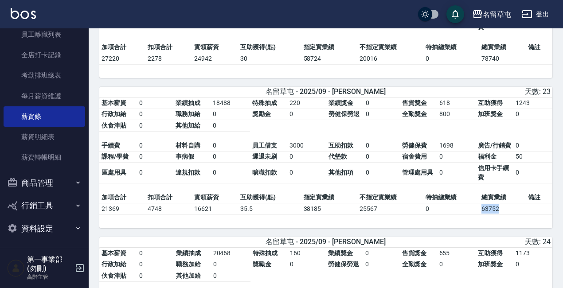
copy td "63752"
click at [495, 14] on div "名留草屯" at bounding box center [497, 14] width 28 height 11
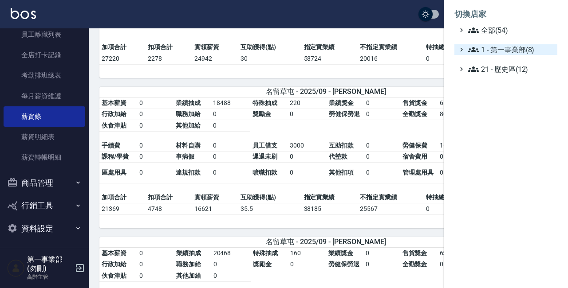
click at [521, 51] on span "1 - 第一事業部(8)" at bounding box center [511, 49] width 86 height 11
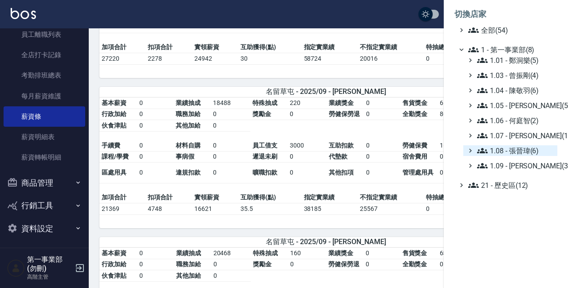
click at [536, 153] on span "1.08 - 張晉瑋(6)" at bounding box center [515, 150] width 77 height 11
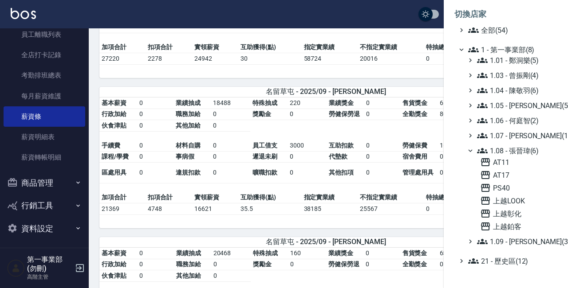
click at [536, 153] on span "1.08 - 張晉瑋(6)" at bounding box center [515, 150] width 77 height 11
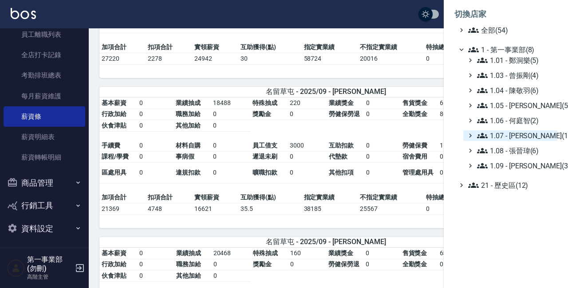
click at [533, 137] on span "1.07 - [PERSON_NAME](11)" at bounding box center [515, 135] width 77 height 11
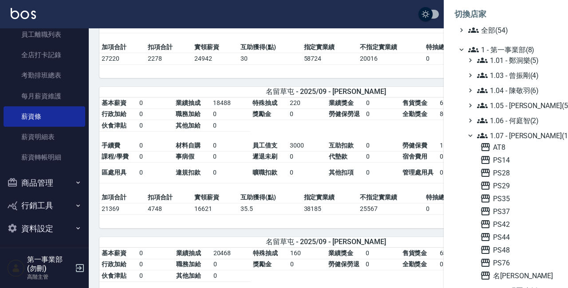
click at [533, 137] on span "1.07 - [PERSON_NAME](11)" at bounding box center [515, 135] width 77 height 11
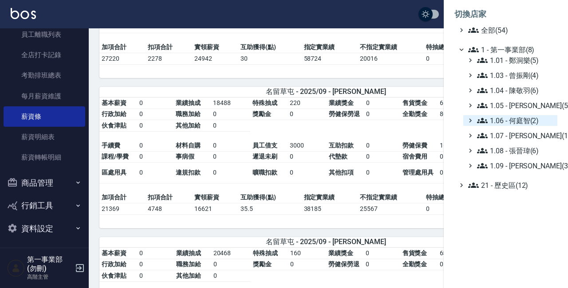
click at [535, 120] on span "1.06 - 何庭智(2)" at bounding box center [515, 120] width 77 height 11
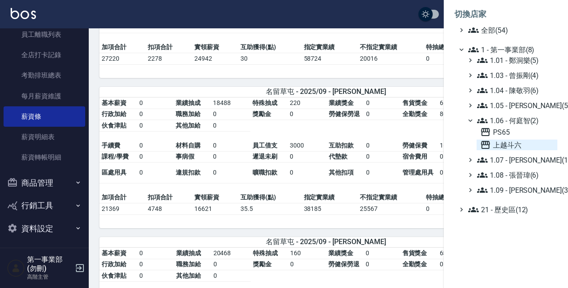
click at [512, 142] on span "上越斗六" at bounding box center [517, 145] width 74 height 11
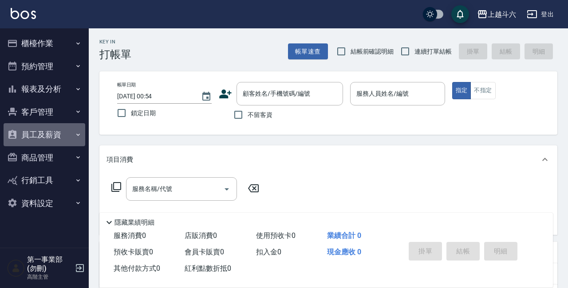
click at [67, 135] on button "員工及薪資" at bounding box center [45, 134] width 82 height 23
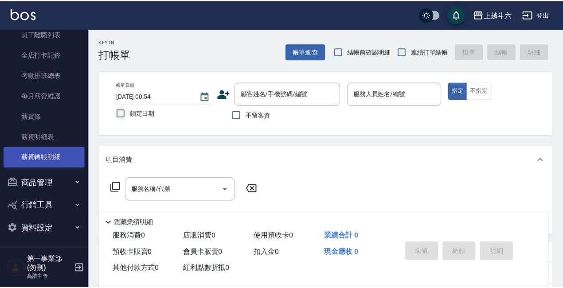
scroll to position [146, 0]
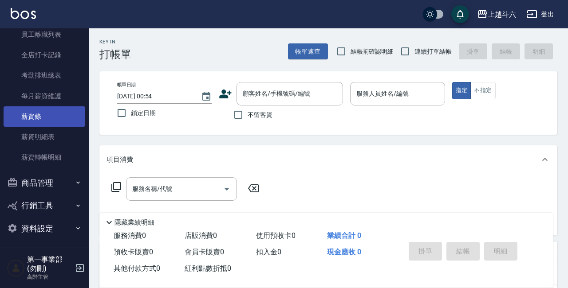
click at [45, 113] on link "薪資條" at bounding box center [45, 116] width 82 height 20
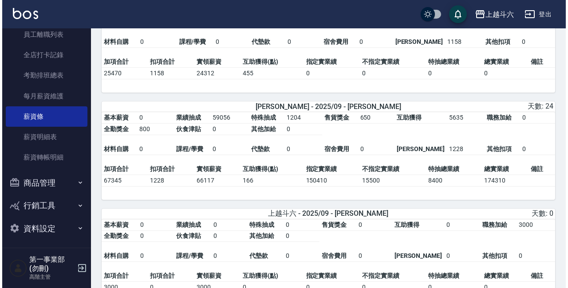
scroll to position [319, 0]
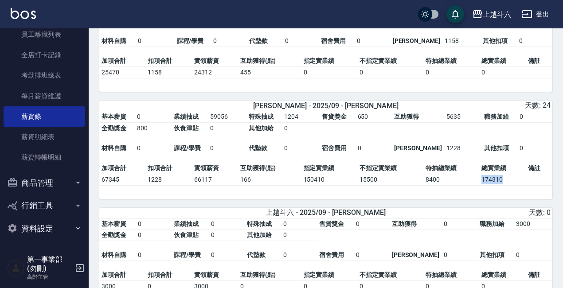
drag, startPoint x: 482, startPoint y: 185, endPoint x: 508, endPoint y: 186, distance: 26.2
click at [510, 185] on td "174310" at bounding box center [502, 180] width 46 height 12
copy td "174310"
click at [497, 17] on div "上越斗六" at bounding box center [497, 14] width 28 height 11
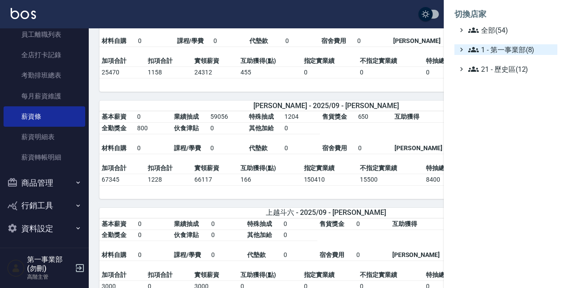
click at [501, 45] on span "1 - 第一事業部(8)" at bounding box center [511, 49] width 86 height 11
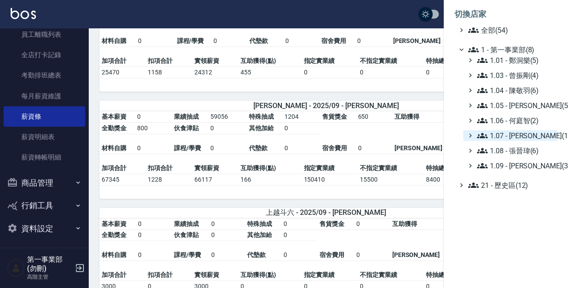
click at [530, 138] on span "1.07 - [PERSON_NAME](11)" at bounding box center [515, 135] width 77 height 11
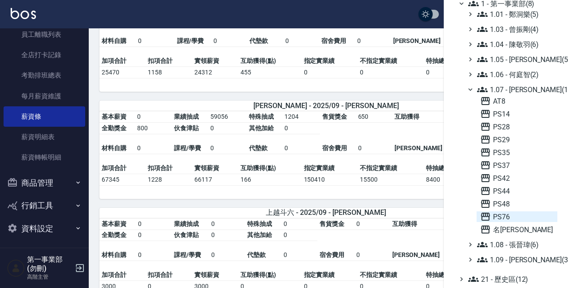
scroll to position [46, 0]
click at [512, 215] on span "PS76" at bounding box center [517, 216] width 74 height 11
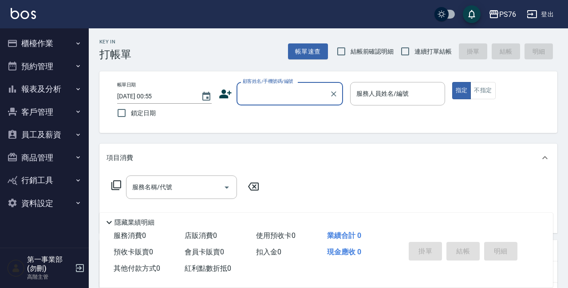
click at [69, 133] on button "員工及薪資" at bounding box center [45, 134] width 82 height 23
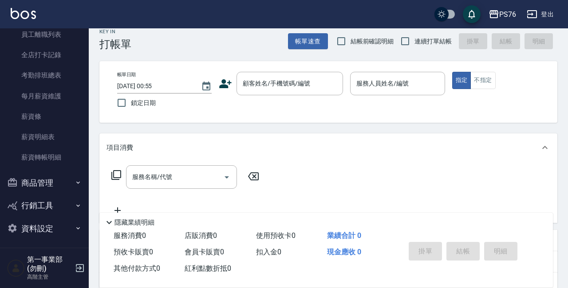
scroll to position [12, 0]
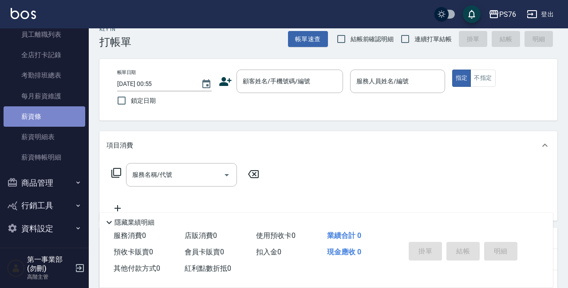
click at [45, 112] on link "薪資條" at bounding box center [45, 116] width 82 height 20
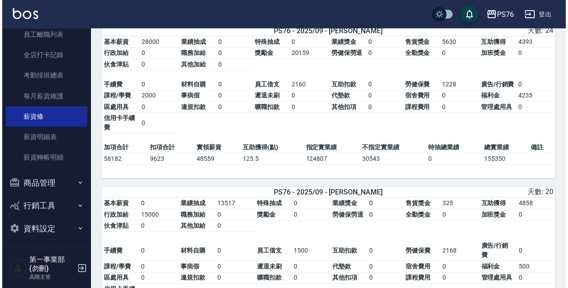
scroll to position [709, 0]
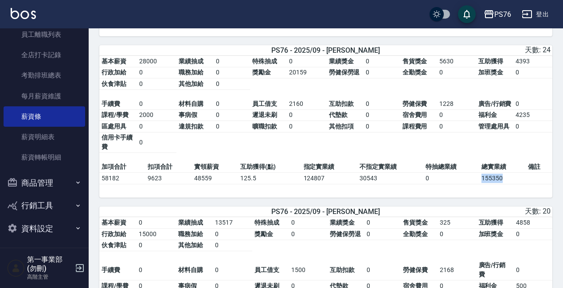
drag, startPoint x: 479, startPoint y: 194, endPoint x: 513, endPoint y: 195, distance: 34.2
click at [513, 184] on tr "58182 9623 48559 125.5 124807 30543 0 155350" at bounding box center [325, 179] width 453 height 12
click at [513, 184] on td "155350" at bounding box center [502, 179] width 46 height 12
drag, startPoint x: 510, startPoint y: 196, endPoint x: 479, endPoint y: 194, distance: 30.7
click at [479, 184] on tr "58182 9623 48559 125.5 124807 30543 0 155350" at bounding box center [325, 179] width 453 height 12
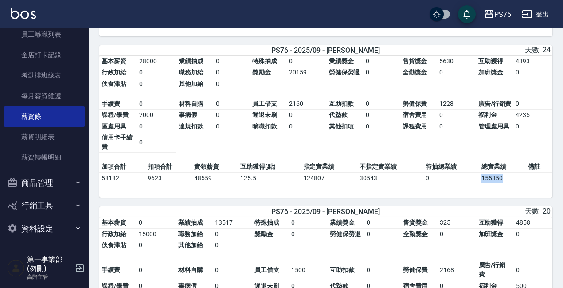
copy tr "155350"
click at [500, 12] on div "PS76" at bounding box center [502, 14] width 17 height 11
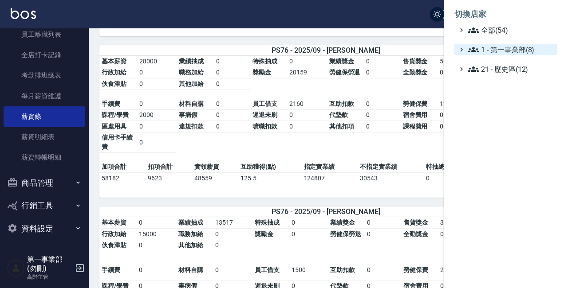
click at [519, 54] on span "1 - 第一事業部(8)" at bounding box center [511, 49] width 86 height 11
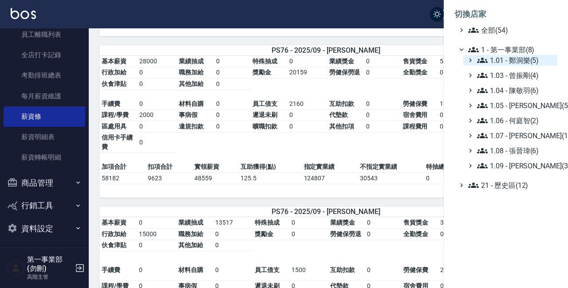
click at [524, 59] on span "1.01 - 鄭洞樂(5)" at bounding box center [515, 60] width 77 height 11
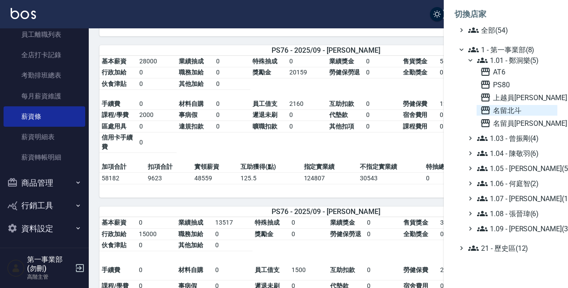
click at [528, 111] on span "名留北斗" at bounding box center [517, 110] width 74 height 11
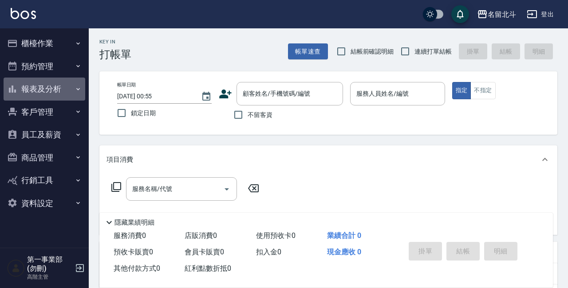
drag, startPoint x: 59, startPoint y: 86, endPoint x: 55, endPoint y: 75, distance: 11.2
click at [59, 86] on button "報表及分析" at bounding box center [45, 89] width 82 height 23
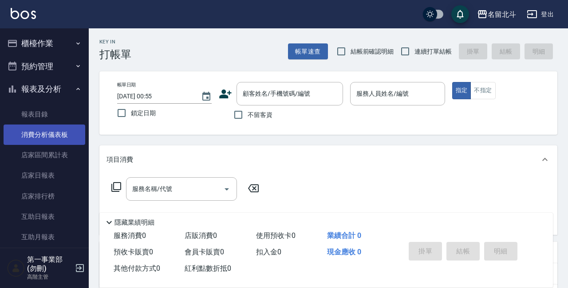
drag, startPoint x: 59, startPoint y: 92, endPoint x: 58, endPoint y: 144, distance: 51.4
click at [59, 92] on button "報表及分析" at bounding box center [45, 89] width 82 height 23
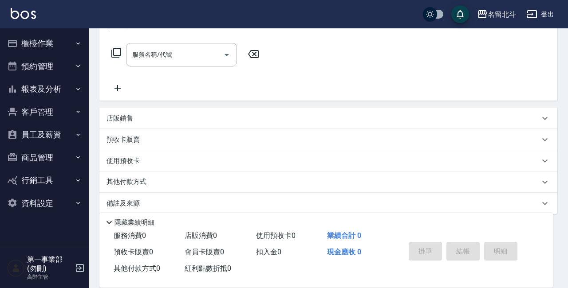
scroll to position [143, 0]
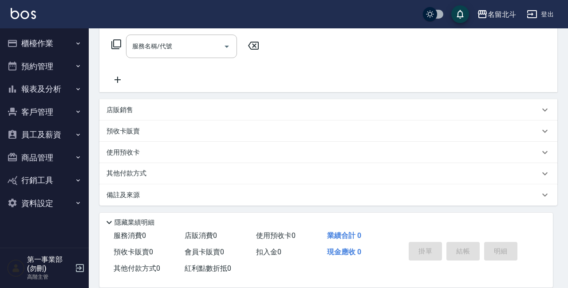
click at [65, 138] on button "員工及薪資" at bounding box center [45, 134] width 82 height 23
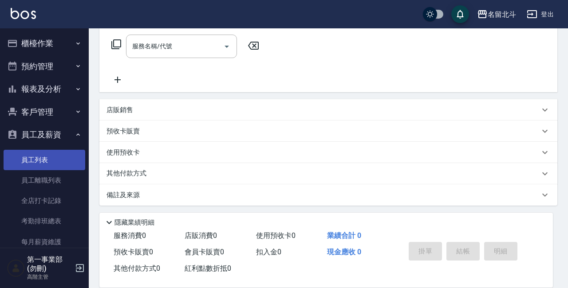
click at [61, 163] on link "員工列表" at bounding box center [45, 160] width 82 height 20
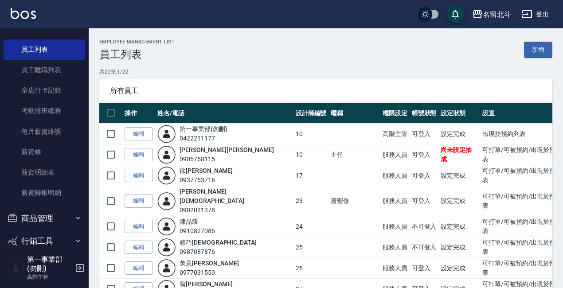
scroll to position [116, 0]
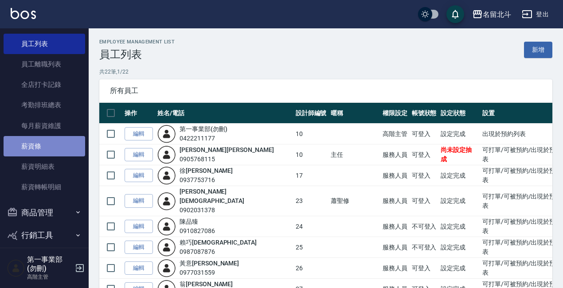
click at [51, 145] on link "薪資條" at bounding box center [45, 146] width 82 height 20
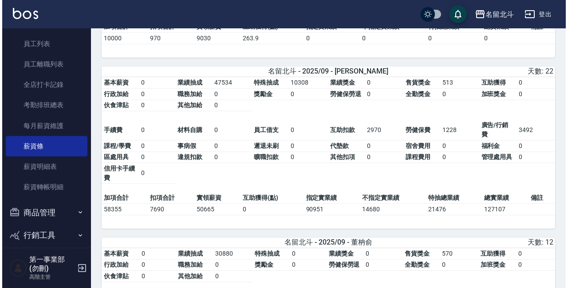
scroll to position [198, 0]
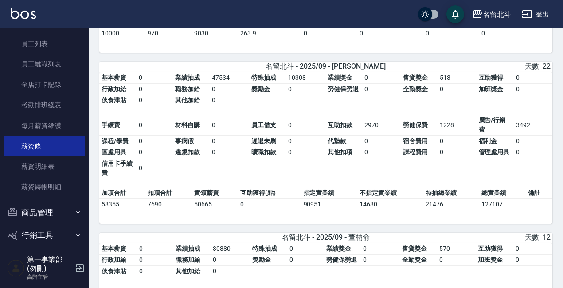
drag, startPoint x: 490, startPoint y: 210, endPoint x: 482, endPoint y: 209, distance: 7.1
click at [490, 210] on td "127107" at bounding box center [502, 205] width 46 height 12
drag, startPoint x: 482, startPoint y: 209, endPoint x: 506, endPoint y: 209, distance: 24.4
click at [510, 209] on td "127107" at bounding box center [502, 205] width 46 height 12
copy td "127107"
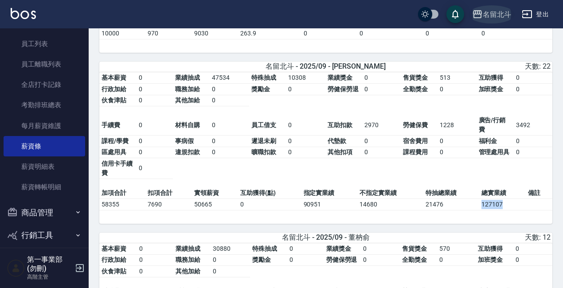
click at [489, 15] on div "名留北斗" at bounding box center [497, 14] width 28 height 11
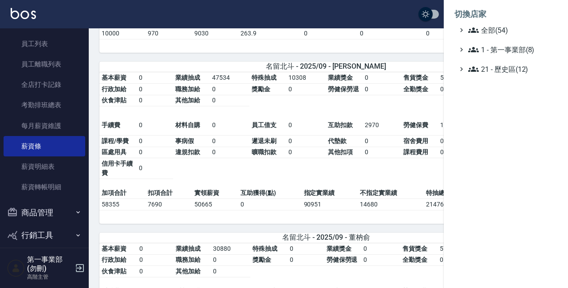
click at [489, 13] on div "切換店家 全部(54) 1 - 第一事業部(8) 21 - 歷史區(12)" at bounding box center [284, 144] width 568 height 288
click at [508, 45] on span "1 - 第一事業部(8)" at bounding box center [511, 49] width 86 height 11
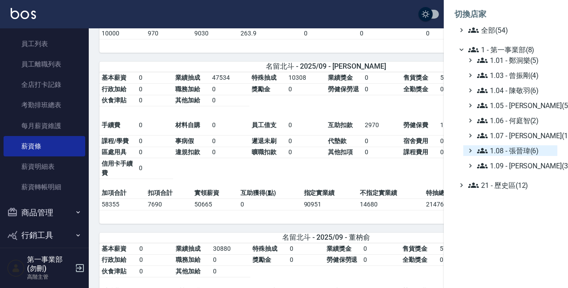
click at [534, 150] on span "1.08 - 張晉瑋(6)" at bounding box center [515, 150] width 77 height 11
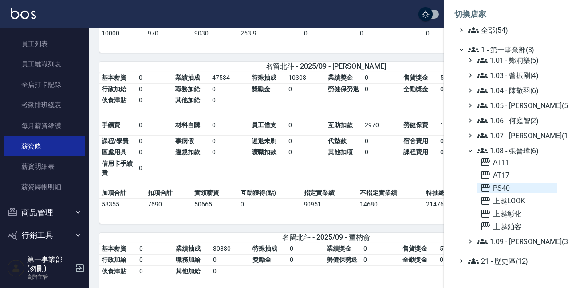
click at [506, 184] on span "PS40" at bounding box center [517, 188] width 74 height 11
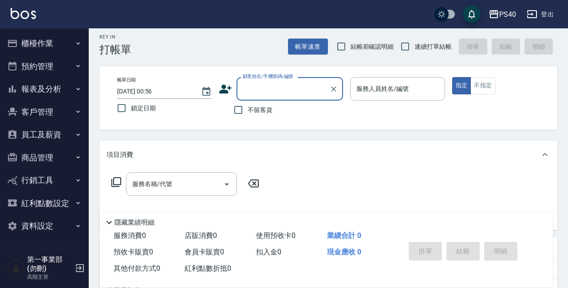
scroll to position [6, 0]
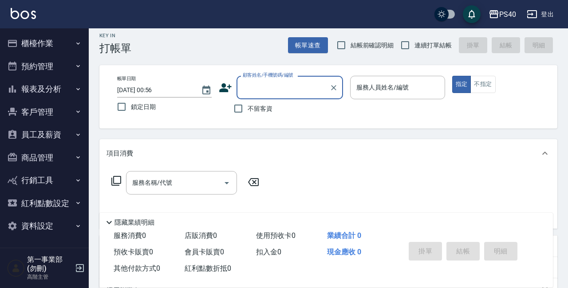
drag, startPoint x: 65, startPoint y: 132, endPoint x: 62, endPoint y: 120, distance: 12.5
click at [65, 132] on button "員工及薪資" at bounding box center [45, 134] width 82 height 23
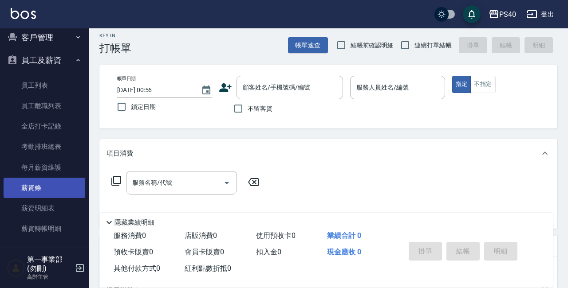
scroll to position [75, 0]
click at [58, 187] on link "薪資條" at bounding box center [45, 187] width 82 height 20
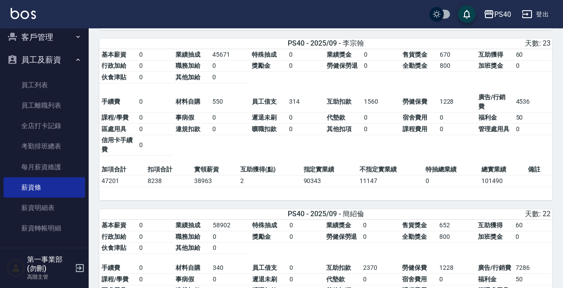
scroll to position [707, 0]
drag, startPoint x: 482, startPoint y: 188, endPoint x: 506, endPoint y: 188, distance: 24.4
click at [509, 187] on td "101490" at bounding box center [502, 181] width 46 height 12
copy td "101490"
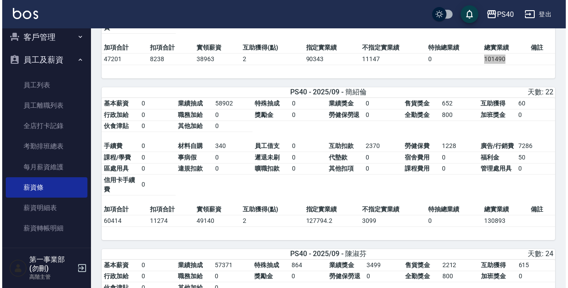
scroll to position [830, 0]
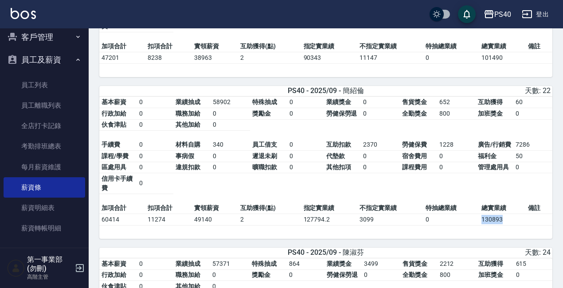
drag, startPoint x: 481, startPoint y: 226, endPoint x: 509, endPoint y: 227, distance: 28.4
click at [509, 225] on td "130893" at bounding box center [502, 220] width 46 height 12
copy td "130893"
click at [497, 16] on div "PS40" at bounding box center [502, 14] width 17 height 11
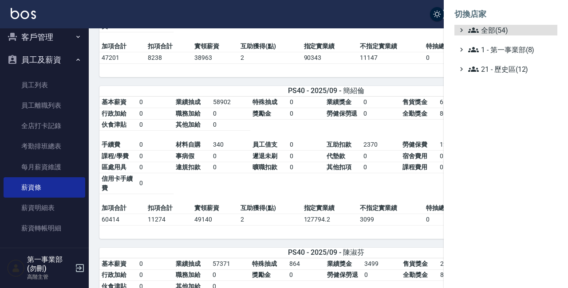
click at [500, 38] on ul "全部(54) 1 - 第一事業部(8) 21 - 歷史區(12)" at bounding box center [505, 50] width 103 height 50
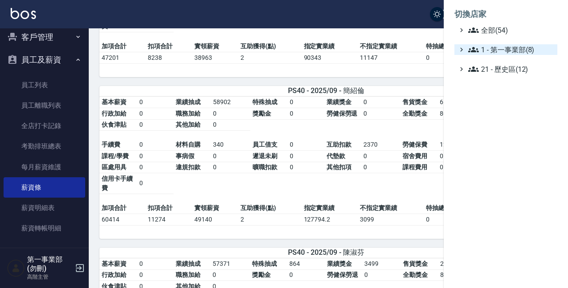
click at [502, 47] on span "1 - 第一事業部(8)" at bounding box center [511, 49] width 86 height 11
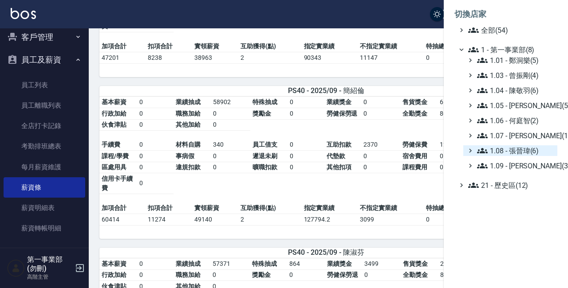
click at [532, 150] on span "1.08 - 張晉瑋(6)" at bounding box center [515, 150] width 77 height 11
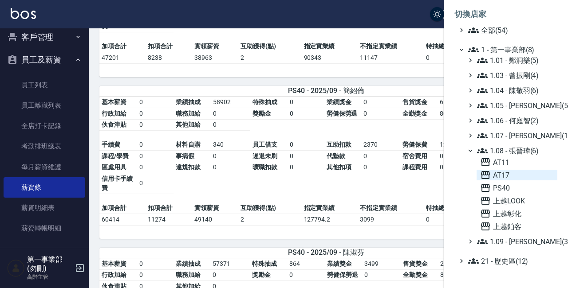
click at [519, 174] on span "AT17" at bounding box center [517, 175] width 74 height 11
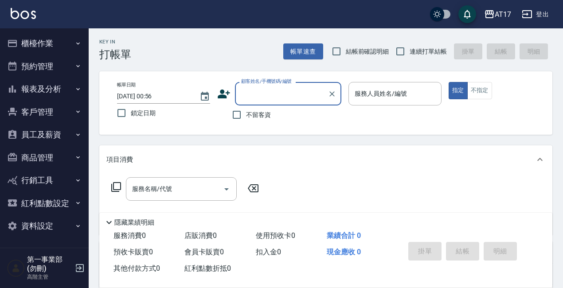
click at [66, 137] on button "員工及薪資" at bounding box center [45, 134] width 82 height 23
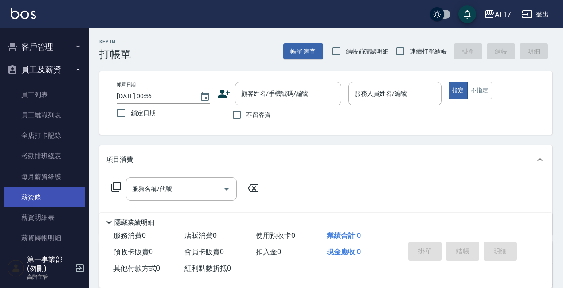
scroll to position [68, 0]
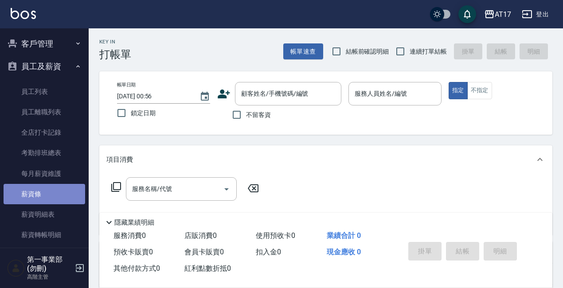
click at [56, 200] on link "薪資條" at bounding box center [45, 194] width 82 height 20
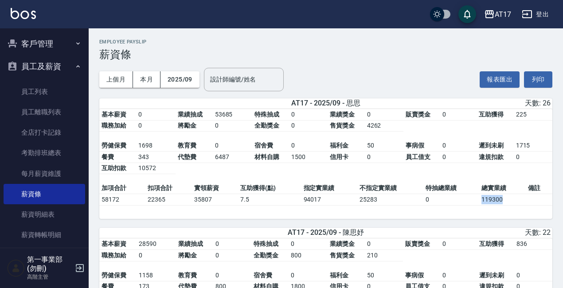
drag, startPoint x: 480, startPoint y: 201, endPoint x: 507, endPoint y: 202, distance: 26.6
click at [509, 202] on td "119300" at bounding box center [502, 200] width 46 height 12
copy td "119300"
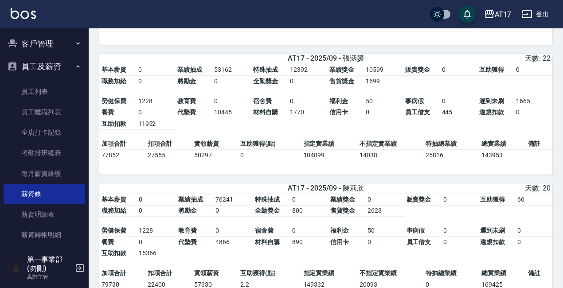
scroll to position [898, 0]
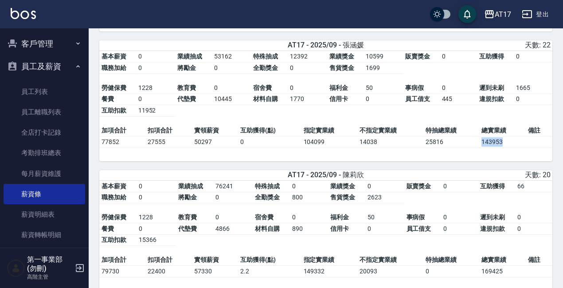
drag, startPoint x: 478, startPoint y: 151, endPoint x: 516, endPoint y: 152, distance: 37.3
click at [515, 148] on tr "77852 27555 50297 0 104099 14038 25816 143953" at bounding box center [325, 142] width 453 height 12
copy tr "143953"
drag, startPoint x: 557, startPoint y: 153, endPoint x: 506, endPoint y: 151, distance: 51.5
click at [521, 148] on td "143953" at bounding box center [502, 142] width 46 height 12
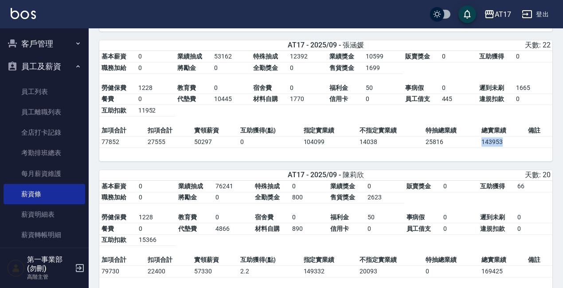
click at [493, 148] on td "143953" at bounding box center [502, 142] width 46 height 12
drag, startPoint x: 483, startPoint y: 153, endPoint x: 507, endPoint y: 154, distance: 24.0
click at [506, 148] on td "143953" at bounding box center [502, 142] width 46 height 12
copy td "143953"
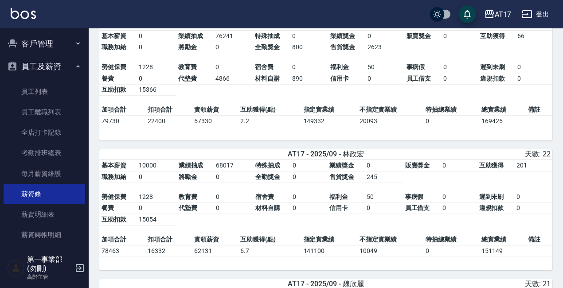
scroll to position [1050, 0]
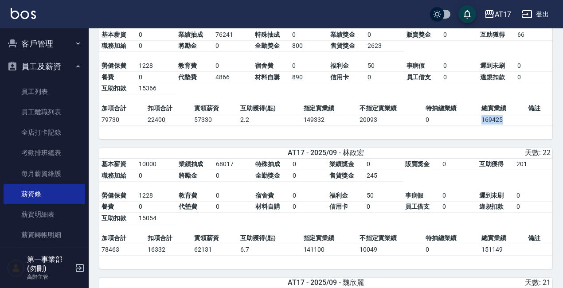
drag, startPoint x: 482, startPoint y: 132, endPoint x: 510, endPoint y: 132, distance: 28.4
click at [510, 126] on td "169425" at bounding box center [502, 120] width 46 height 12
copy td "169425"
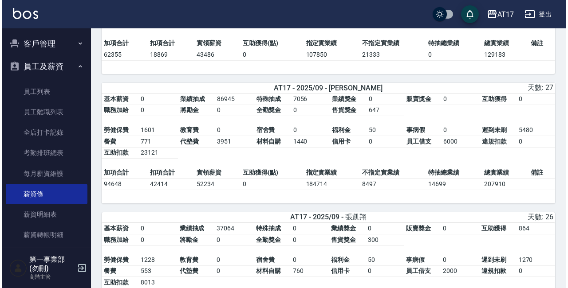
scroll to position [1624, 0]
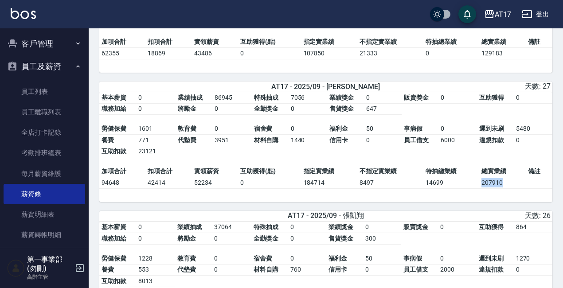
drag, startPoint x: 479, startPoint y: 199, endPoint x: 516, endPoint y: 200, distance: 36.8
click at [516, 189] on tr "94648 42414 52234 0 184714 8497 14699 207910" at bounding box center [325, 183] width 453 height 12
click at [515, 189] on td "207910" at bounding box center [502, 183] width 46 height 12
drag, startPoint x: 508, startPoint y: 202, endPoint x: 479, endPoint y: 203, distance: 29.3
click at [482, 189] on td "207910" at bounding box center [502, 183] width 46 height 12
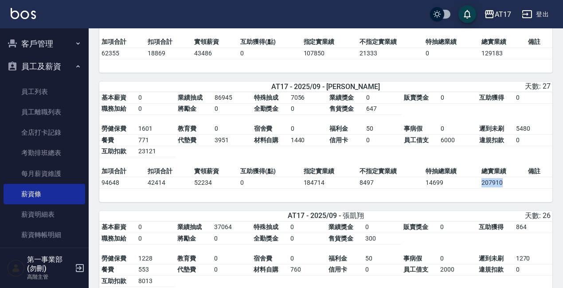
copy td "207910"
click at [492, 15] on icon "button" at bounding box center [489, 14] width 11 height 11
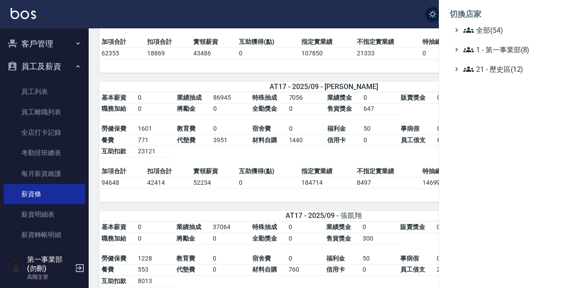
click at [492, 15] on div at bounding box center [281, 144] width 563 height 288
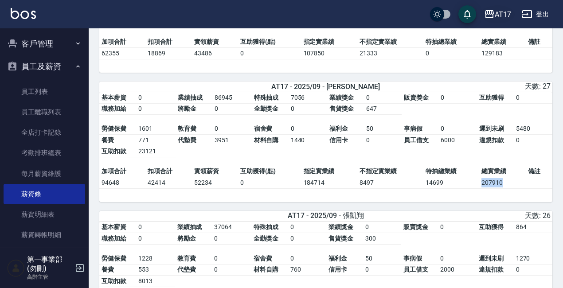
click at [496, 13] on div "AT17" at bounding box center [503, 14] width 16 height 11
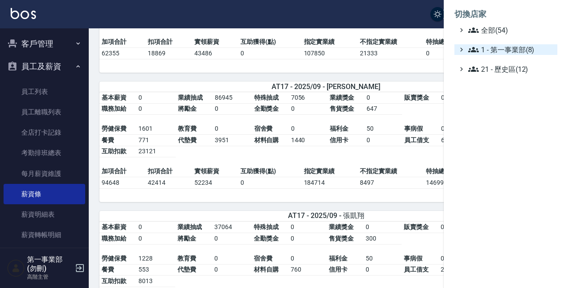
click at [508, 48] on span "1 - 第一事業部(8)" at bounding box center [511, 49] width 86 height 11
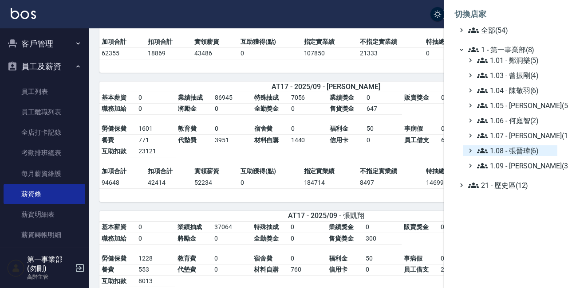
click at [531, 151] on span "1.08 - 張晉瑋(6)" at bounding box center [515, 150] width 77 height 11
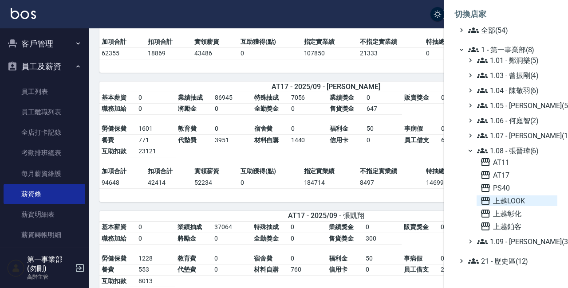
click at [529, 203] on span "上越LOOK" at bounding box center [517, 201] width 74 height 11
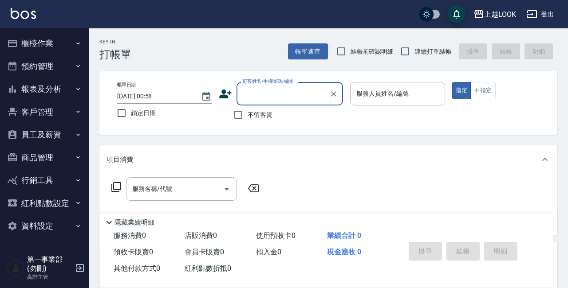
click at [74, 127] on button "員工及薪資" at bounding box center [45, 134] width 82 height 23
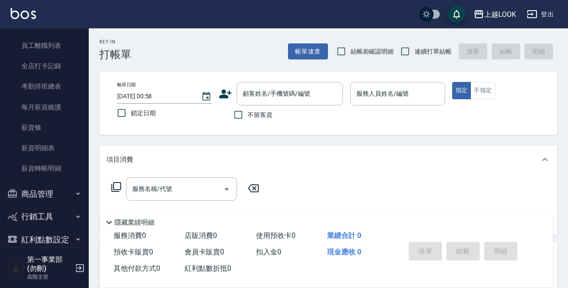
scroll to position [135, 0]
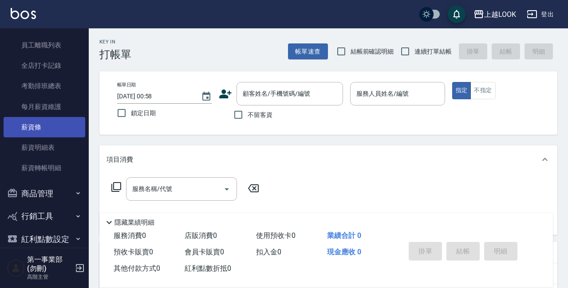
click at [50, 129] on link "薪資條" at bounding box center [45, 127] width 82 height 20
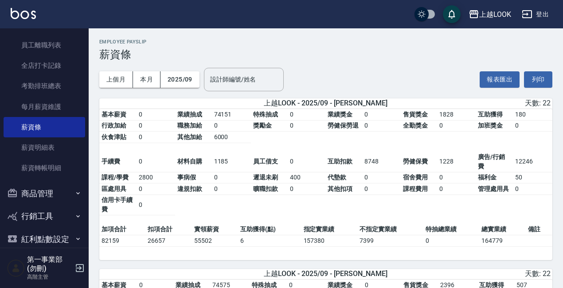
drag, startPoint x: 493, startPoint y: 243, endPoint x: 484, endPoint y: 243, distance: 9.3
click at [493, 243] on td "164779" at bounding box center [502, 241] width 46 height 12
drag, startPoint x: 481, startPoint y: 243, endPoint x: 515, endPoint y: 244, distance: 34.6
click at [518, 244] on td "164779" at bounding box center [502, 241] width 46 height 12
copy td "164779"
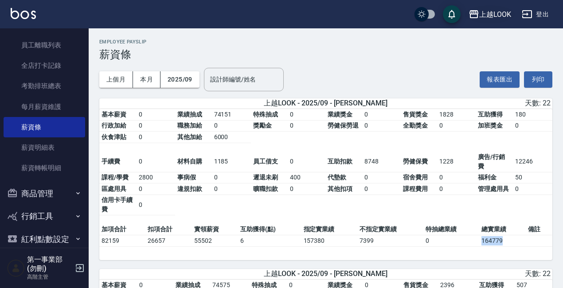
click at [487, 20] on button "上越LOOK" at bounding box center [490, 14] width 50 height 18
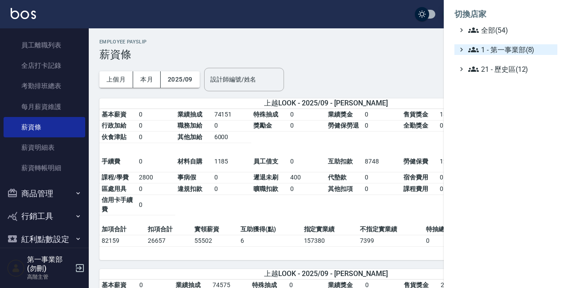
click at [502, 48] on span "1 - 第一事業部(8)" at bounding box center [511, 49] width 86 height 11
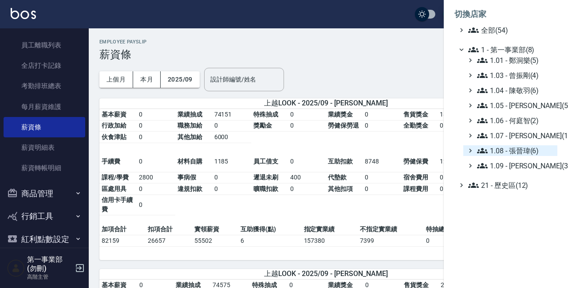
click at [537, 153] on span "1.08 - 張晉瑋(6)" at bounding box center [515, 150] width 77 height 11
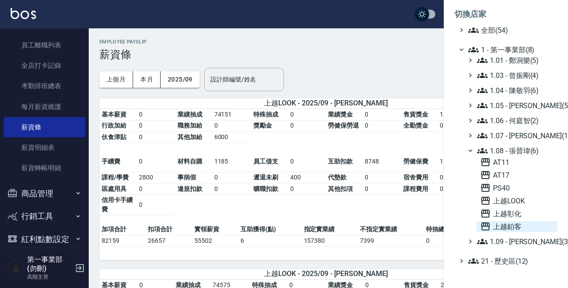
click at [523, 225] on span "上越鉑客" at bounding box center [517, 226] width 74 height 11
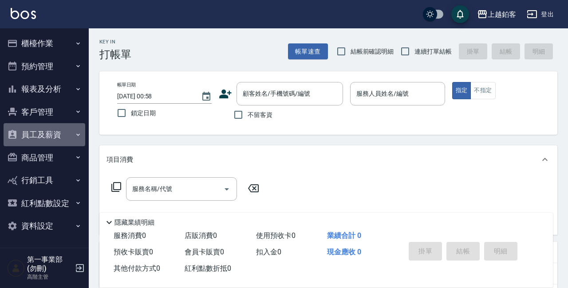
click at [75, 142] on button "員工及薪資" at bounding box center [45, 134] width 82 height 23
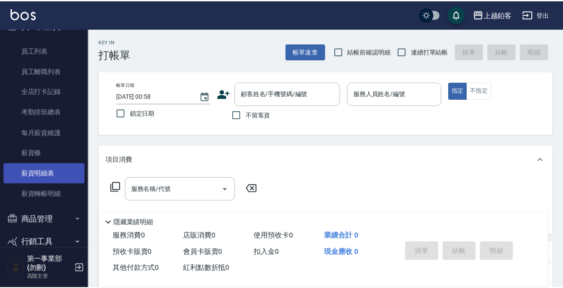
scroll to position [110, 0]
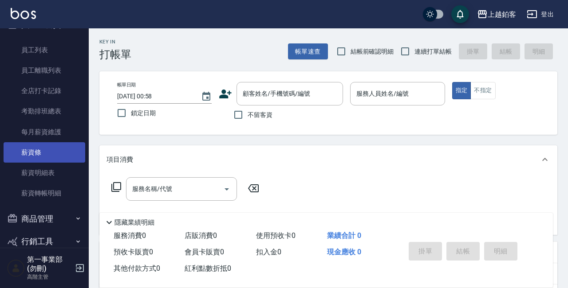
click at [53, 150] on link "薪資條" at bounding box center [45, 152] width 82 height 20
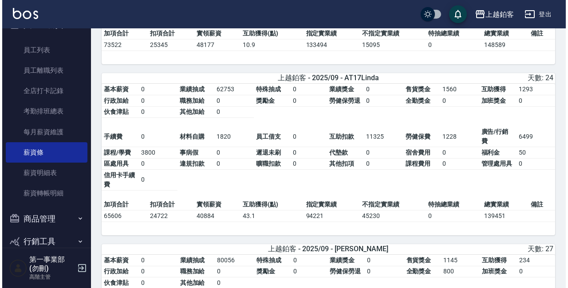
scroll to position [523, 0]
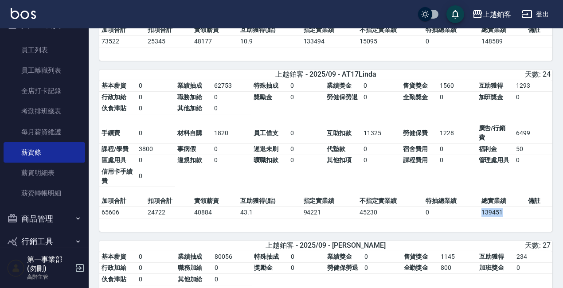
drag, startPoint x: 480, startPoint y: 218, endPoint x: 508, endPoint y: 220, distance: 28.4
click at [509, 218] on td "139451" at bounding box center [502, 213] width 46 height 12
copy td "139451"
click at [502, 16] on div "上越鉑客" at bounding box center [497, 14] width 28 height 11
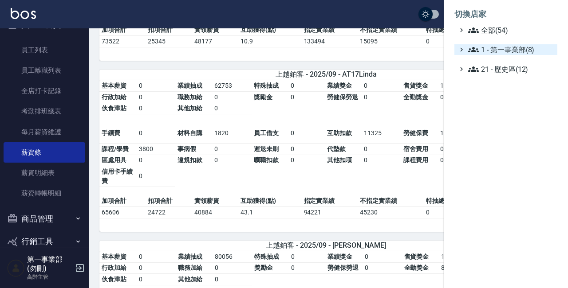
click at [499, 47] on span "1 - 第一事業部(8)" at bounding box center [511, 49] width 86 height 11
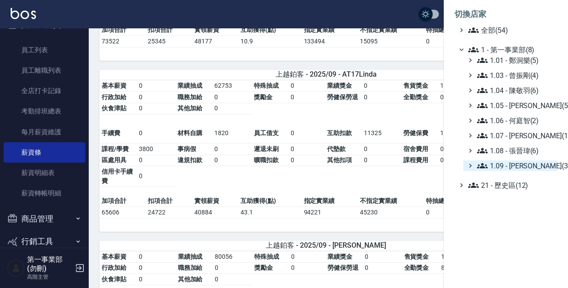
click at [527, 161] on span "1.09 - [PERSON_NAME](3)" at bounding box center [515, 166] width 77 height 11
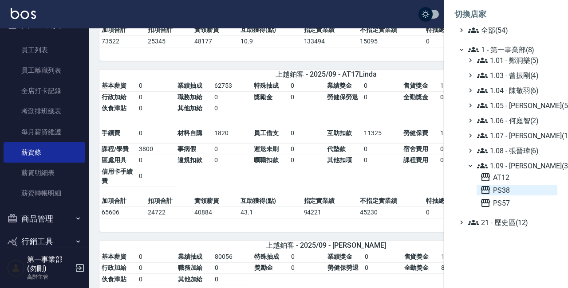
click at [513, 188] on span "PS38" at bounding box center [517, 190] width 74 height 11
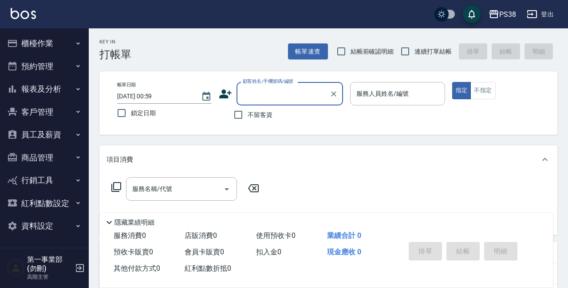
click at [293, 135] on div "帳單日期 [DATE] 00:59 鎖定日期 顧客姓名/手機號碼/編號 顧客姓名/手機號碼/編號 不留客資 服務人員姓名/編號 服務人員姓名/編號 指定 不指定" at bounding box center [328, 102] width 458 height 63
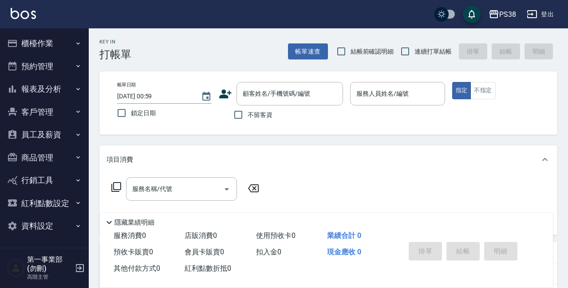
click at [74, 90] on button "報表及分析" at bounding box center [45, 89] width 82 height 23
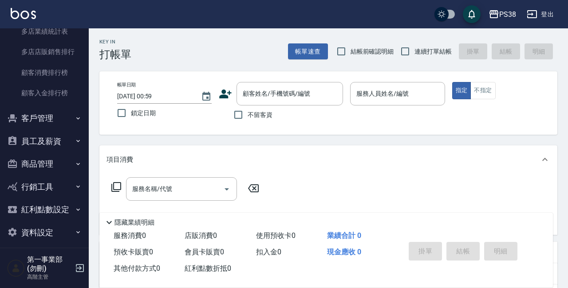
scroll to position [7, 0]
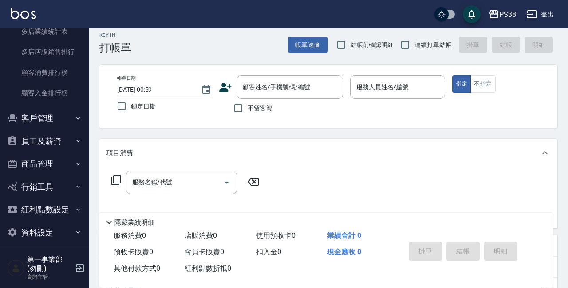
click at [74, 137] on icon "button" at bounding box center [77, 140] width 7 height 7
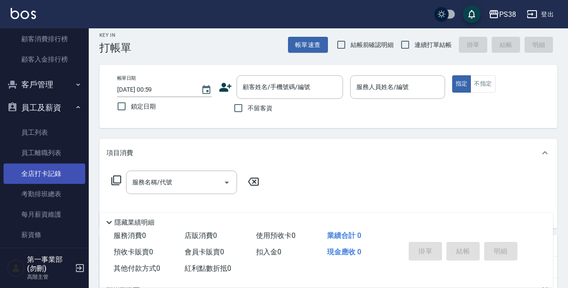
scroll to position [901, 0]
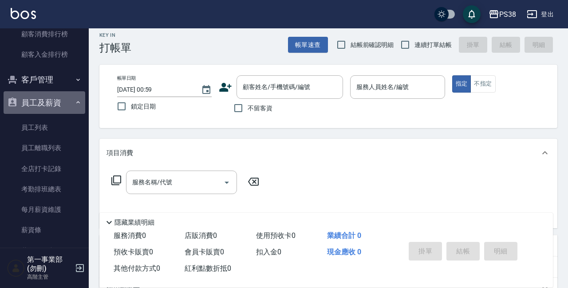
click at [68, 91] on button "員工及薪資" at bounding box center [45, 102] width 82 height 23
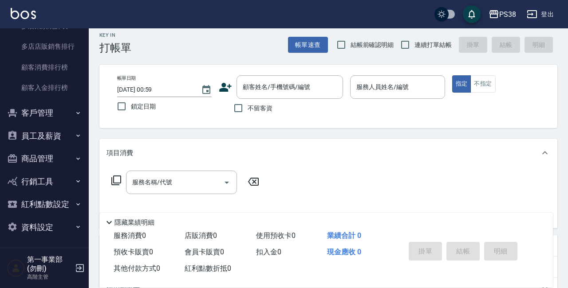
scroll to position [862, 0]
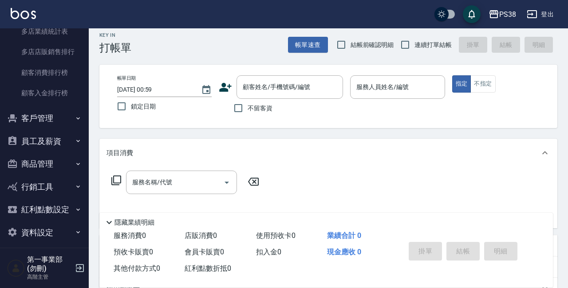
click at [69, 130] on button "員工及薪資" at bounding box center [45, 141] width 82 height 23
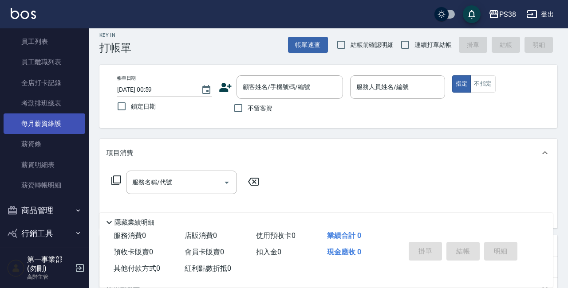
scroll to position [992, 0]
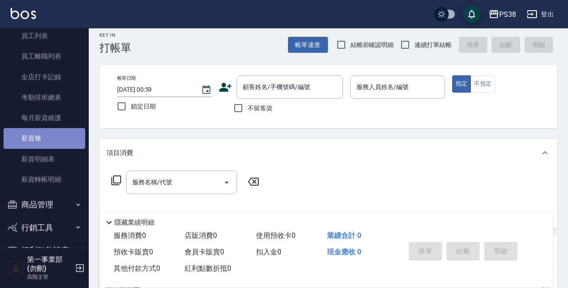
click at [60, 137] on link "薪資條" at bounding box center [45, 138] width 82 height 20
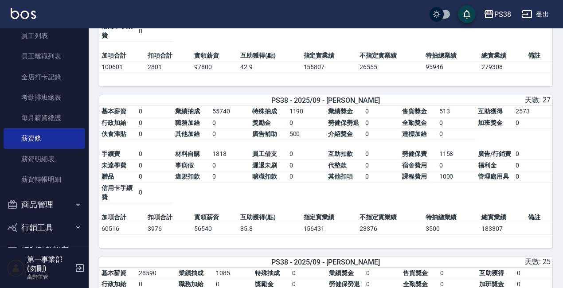
scroll to position [490, 0]
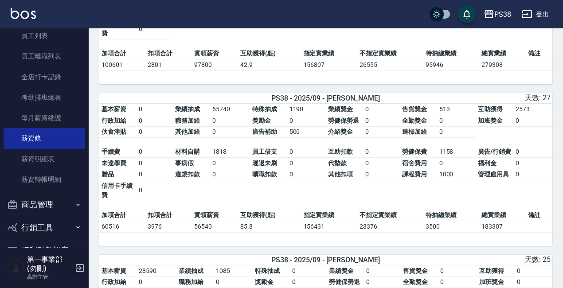
click at [482, 230] on td "183307" at bounding box center [502, 227] width 46 height 12
drag, startPoint x: 478, startPoint y: 231, endPoint x: 524, endPoint y: 234, distance: 45.3
click at [524, 232] on tr "60516 3976 56540 85.8 156431 23376 3500 183307" at bounding box center [325, 227] width 453 height 12
click at [523, 232] on td "183307" at bounding box center [502, 227] width 46 height 12
drag, startPoint x: 510, startPoint y: 232, endPoint x: 482, endPoint y: 232, distance: 28.8
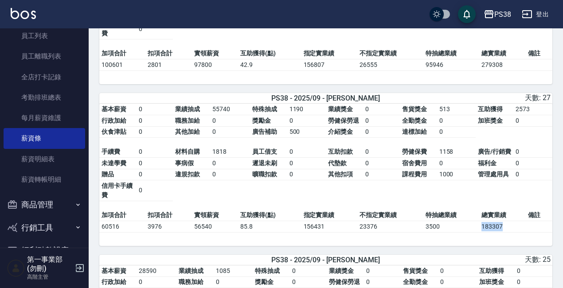
click at [481, 232] on td "183307" at bounding box center [502, 227] width 46 height 12
copy td "183307"
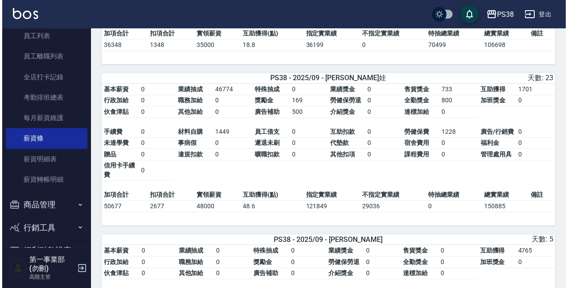
scroll to position [1330, 0]
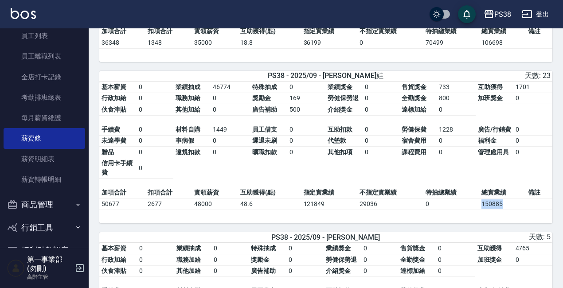
drag, startPoint x: 481, startPoint y: 215, endPoint x: 505, endPoint y: 215, distance: 24.4
click at [506, 210] on td "150885" at bounding box center [502, 205] width 46 height 12
copy td "150885"
click at [506, 16] on div "PS38" at bounding box center [502, 14] width 17 height 11
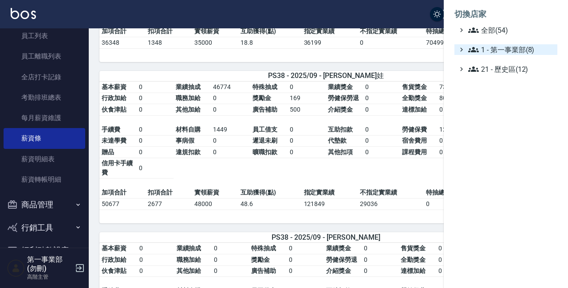
click at [524, 55] on span "1 - 第一事業部(8)" at bounding box center [511, 49] width 86 height 11
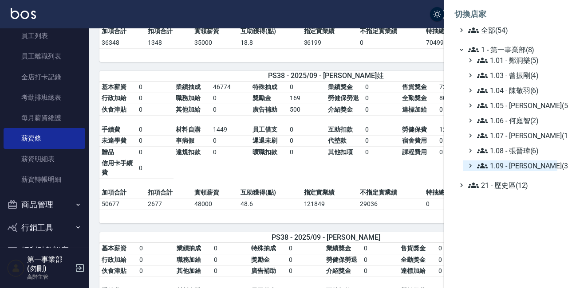
click at [530, 168] on span "1.09 - [PERSON_NAME](3)" at bounding box center [515, 166] width 77 height 11
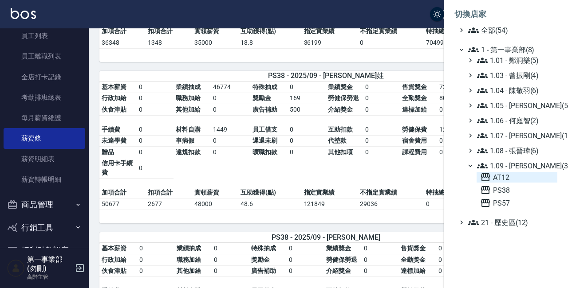
click at [518, 180] on span "AT12" at bounding box center [517, 177] width 74 height 11
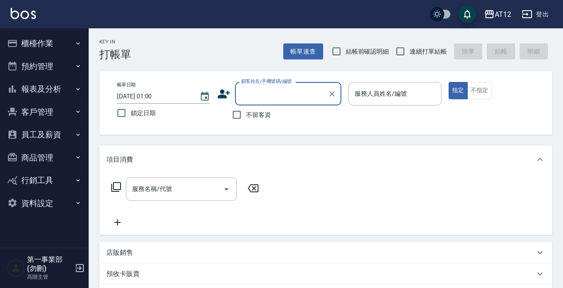
click at [67, 138] on button "員工及薪資" at bounding box center [45, 134] width 82 height 23
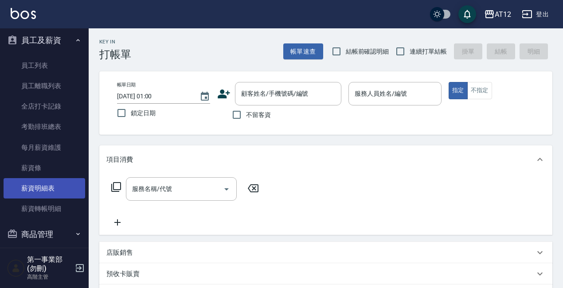
scroll to position [98, 0]
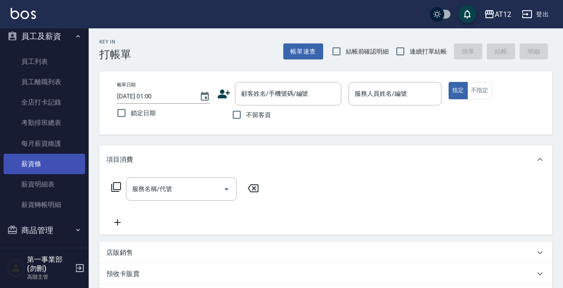
click at [59, 164] on link "薪資條" at bounding box center [45, 164] width 82 height 20
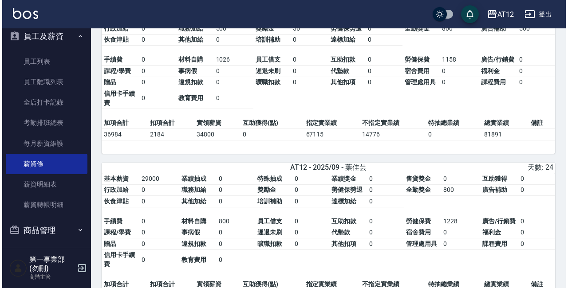
scroll to position [907, 0]
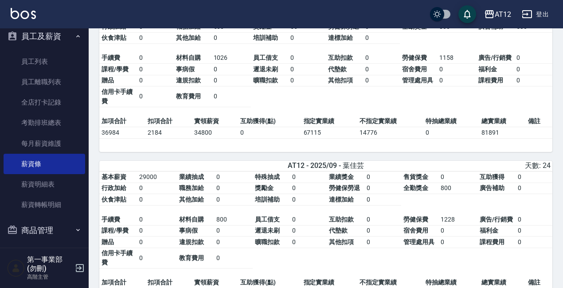
click at [484, 138] on td "81891" at bounding box center [502, 133] width 46 height 12
drag, startPoint x: 490, startPoint y: 160, endPoint x: 502, endPoint y: 160, distance: 12.4
click at [502, 138] on td "81891" at bounding box center [502, 133] width 46 height 12
copy td "81891"
click at [496, 13] on div "AT12" at bounding box center [503, 14] width 16 height 11
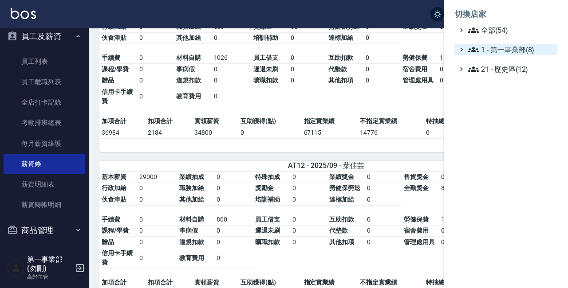
click at [517, 50] on span "1 - 第一事業部(8)" at bounding box center [511, 49] width 86 height 11
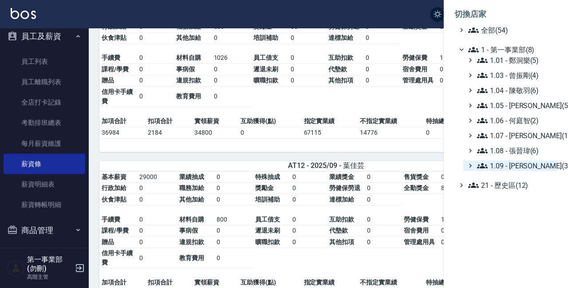
click at [526, 161] on span "1.09 - [PERSON_NAME](3)" at bounding box center [515, 166] width 77 height 11
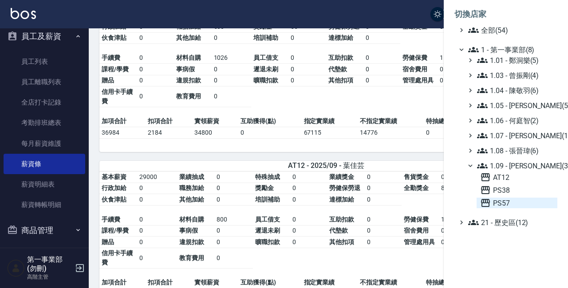
click at [513, 202] on span "PS57" at bounding box center [517, 203] width 74 height 11
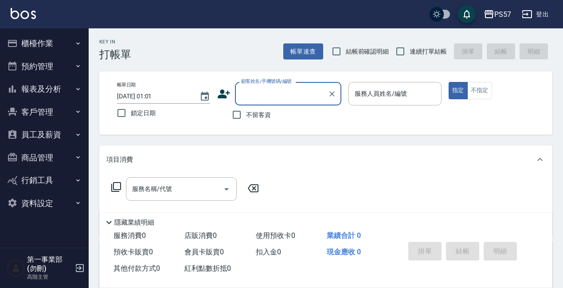
click at [73, 85] on button "報表及分析" at bounding box center [45, 89] width 82 height 23
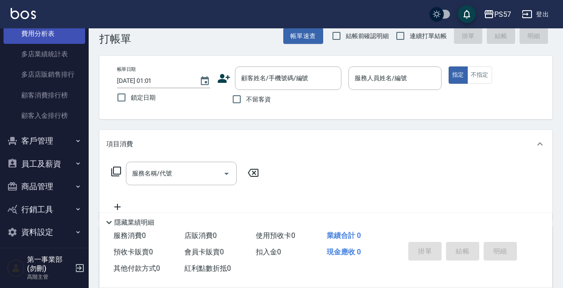
scroll to position [24, 0]
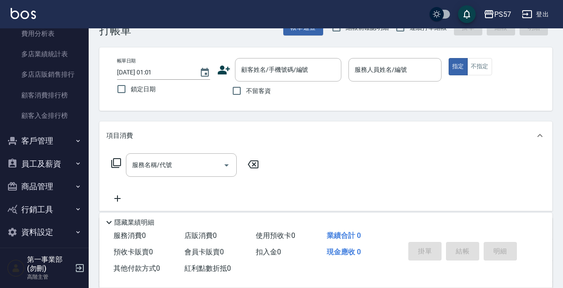
click at [64, 163] on button "員工及薪資" at bounding box center [45, 164] width 82 height 23
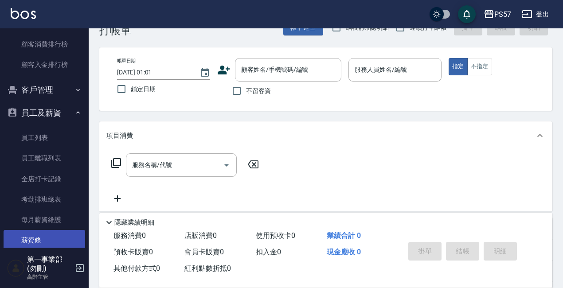
scroll to position [897, 0]
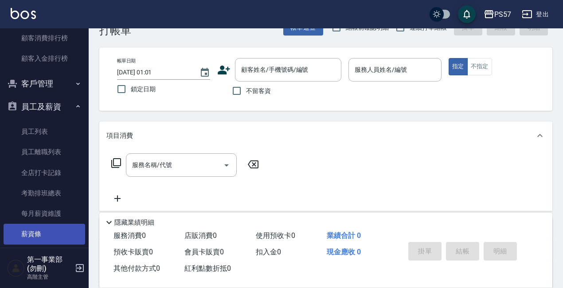
click at [46, 228] on link "薪資條" at bounding box center [45, 234] width 82 height 20
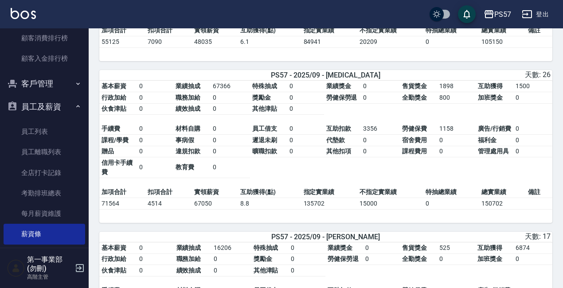
click at [481, 201] on td "150702" at bounding box center [502, 204] width 46 height 12
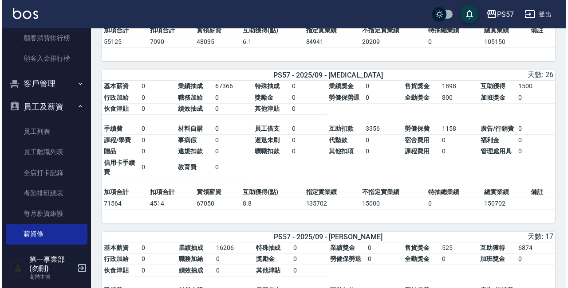
scroll to position [190, 0]
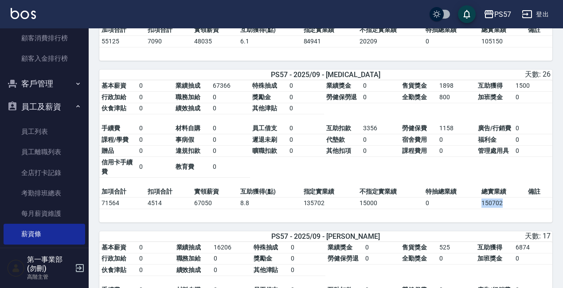
drag, startPoint x: 480, startPoint y: 205, endPoint x: 509, endPoint y: 206, distance: 28.4
click at [509, 206] on td "150702" at bounding box center [502, 203] width 46 height 12
copy td "150702"
click at [496, 11] on div "PS57" at bounding box center [502, 14] width 17 height 11
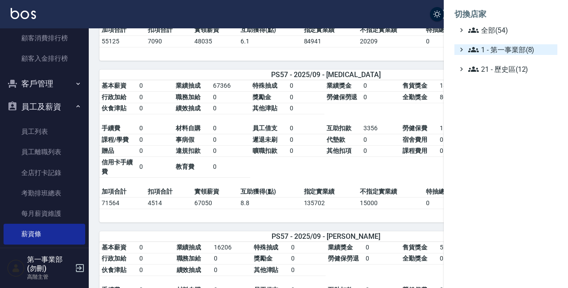
click at [524, 51] on span "1 - 第一事業部(8)" at bounding box center [511, 49] width 86 height 11
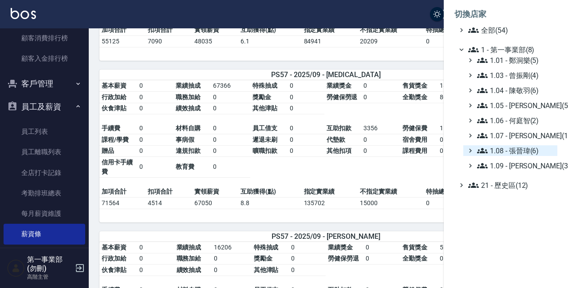
click at [537, 149] on span "1.08 - 張晉瑋(6)" at bounding box center [515, 150] width 77 height 11
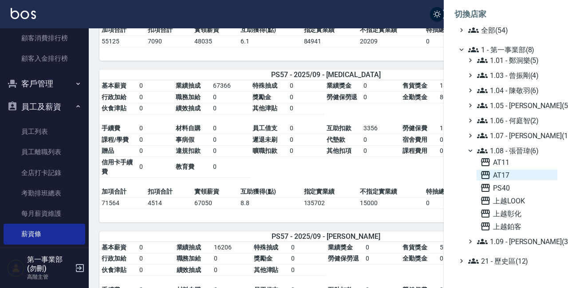
click at [519, 175] on span "AT17" at bounding box center [517, 175] width 74 height 11
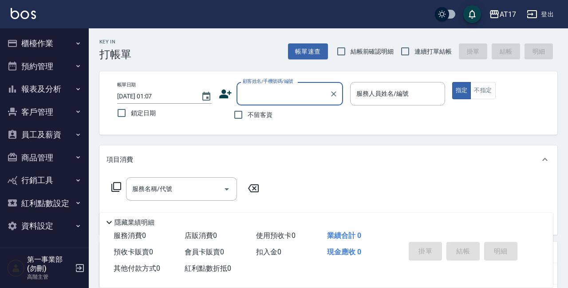
click at [61, 85] on button "報表及分析" at bounding box center [45, 89] width 82 height 23
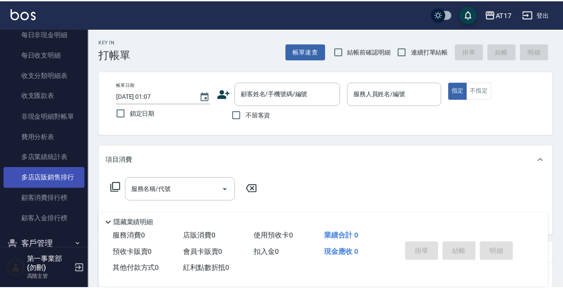
scroll to position [713, 0]
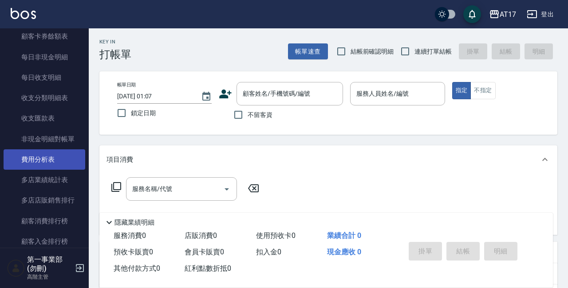
click at [62, 159] on link "費用分析表" at bounding box center [45, 159] width 82 height 20
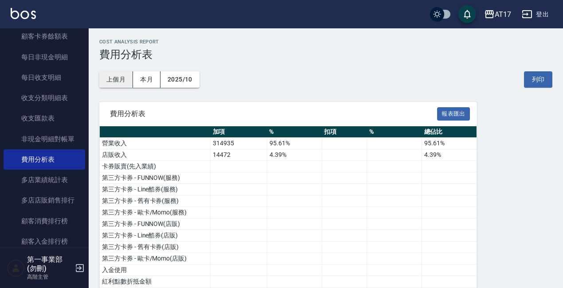
click at [119, 81] on button "上個月" at bounding box center [116, 79] width 34 height 16
click at [190, 80] on button "2025/09" at bounding box center [180, 79] width 39 height 16
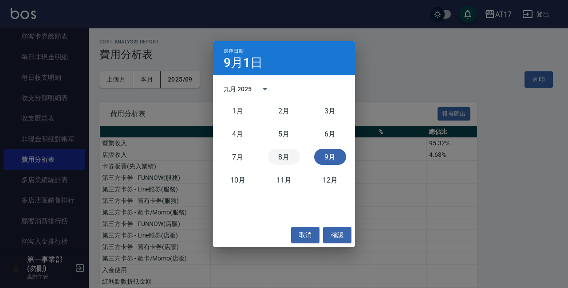
click at [279, 150] on button "8月" at bounding box center [284, 157] width 32 height 16
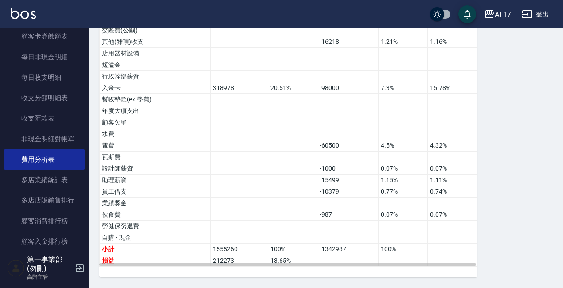
scroll to position [585, 0]
click at [352, 147] on td "-60500" at bounding box center [347, 147] width 61 height 12
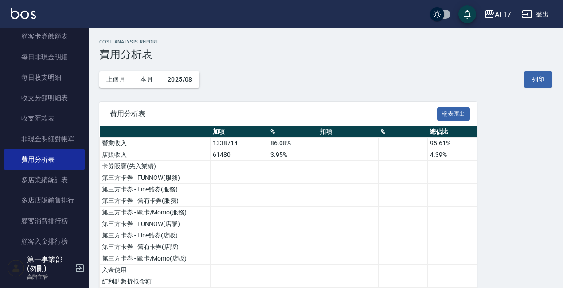
scroll to position [0, 0]
click at [186, 78] on button "2025/08" at bounding box center [180, 79] width 39 height 16
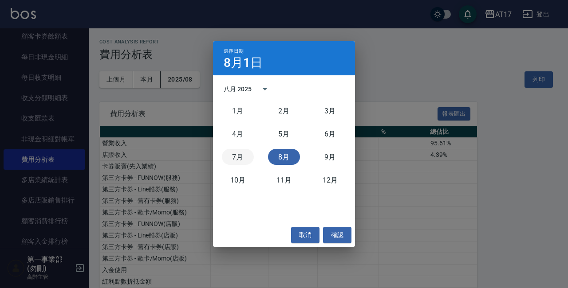
click at [231, 154] on button "7月" at bounding box center [238, 157] width 32 height 16
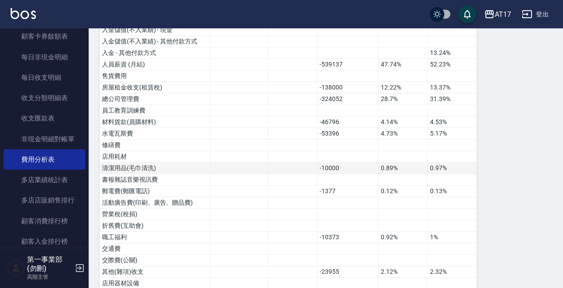
scroll to position [355, 0]
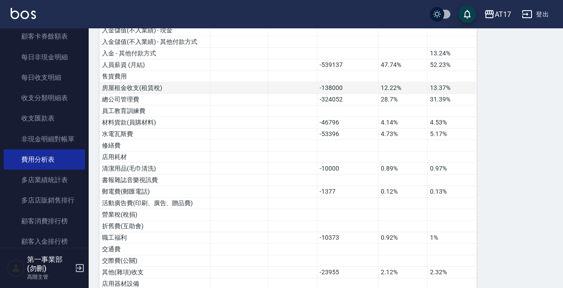
click at [397, 91] on td "12.22%" at bounding box center [403, 88] width 49 height 12
drag, startPoint x: 406, startPoint y: 97, endPoint x: 401, endPoint y: 116, distance: 19.1
click at [406, 97] on td "28.7%" at bounding box center [403, 100] width 49 height 12
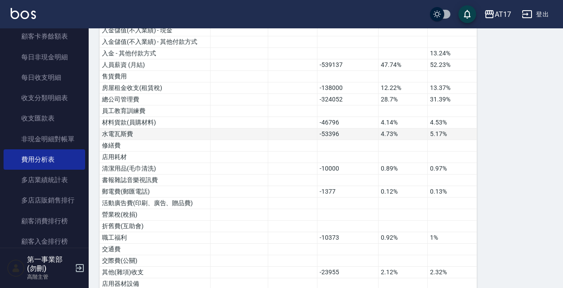
click at [398, 131] on td "4.73%" at bounding box center [403, 135] width 49 height 12
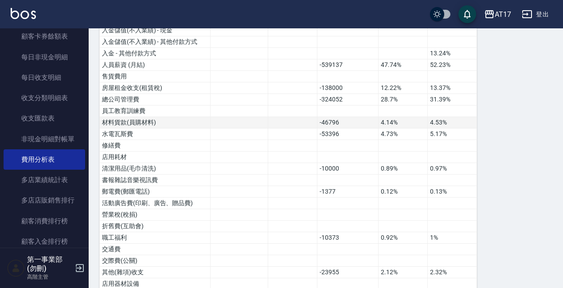
click at [404, 127] on td "4.14%" at bounding box center [403, 123] width 49 height 12
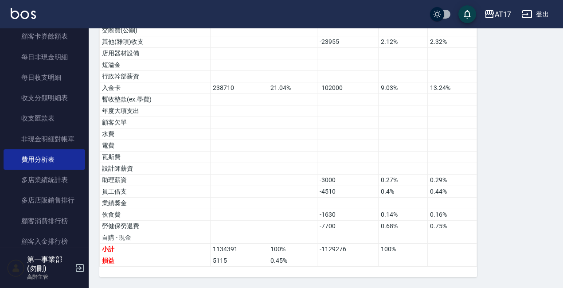
scroll to position [585, 0]
